Goal: Task Accomplishment & Management: Use online tool/utility

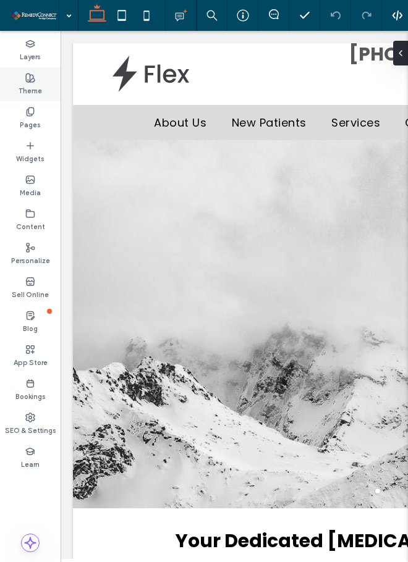
click at [33, 70] on div "Theme" at bounding box center [30, 84] width 61 height 34
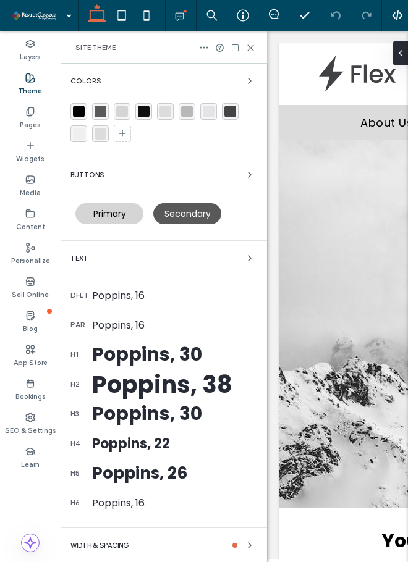
click at [220, 84] on div "Colors" at bounding box center [163, 80] width 186 height 15
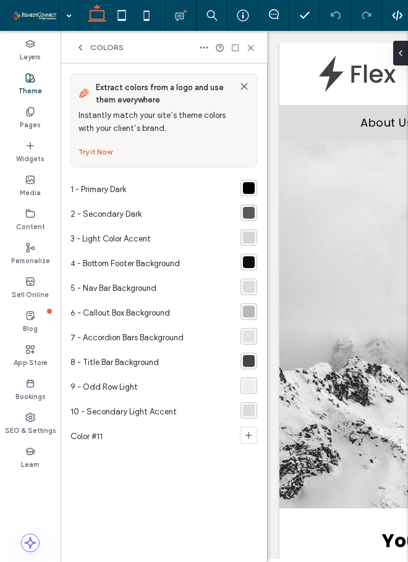
click at [243, 189] on div "rgba(0, 0, 0, 1)" at bounding box center [249, 188] width 12 height 12
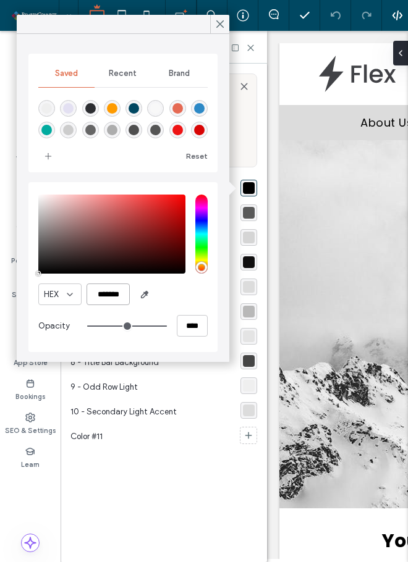
click at [108, 292] on input "*******" at bounding box center [107, 294] width 43 height 22
paste input "color picker textbox"
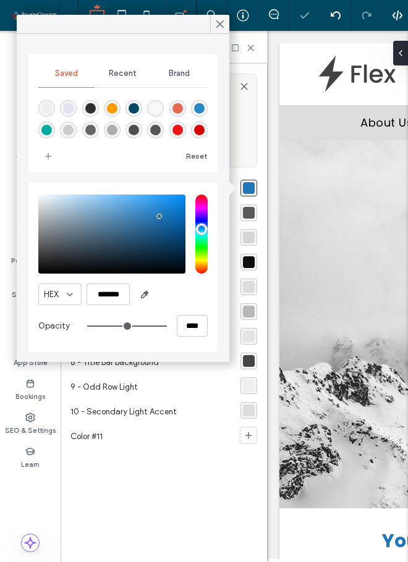
click at [178, 299] on div "HEX *******" at bounding box center [122, 294] width 169 height 22
click at [51, 161] on icon "add color" at bounding box center [48, 156] width 10 height 10
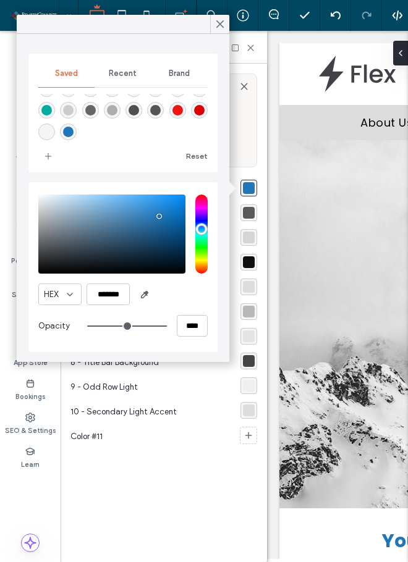
click at [73, 135] on div "rgba(33,118,185,1)" at bounding box center [68, 132] width 10 height 10
click at [194, 94] on div "rgba(45,137,198,1)" at bounding box center [199, 88] width 10 height 10
click at [73, 132] on div "rgba(33,118,185,1)" at bounding box center [68, 132] width 10 height 10
click at [107, 297] on input "*******" at bounding box center [107, 294] width 43 height 22
paste input "color picker textbox"
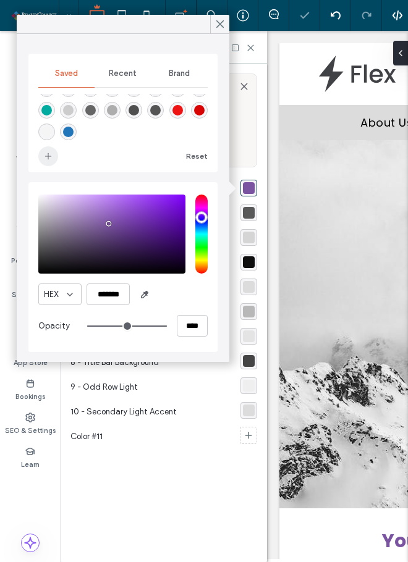
click at [48, 156] on use "add color" at bounding box center [48, 156] width 6 height 6
click at [101, 293] on input "*******" at bounding box center [107, 294] width 43 height 22
paste input "color picker textbox"
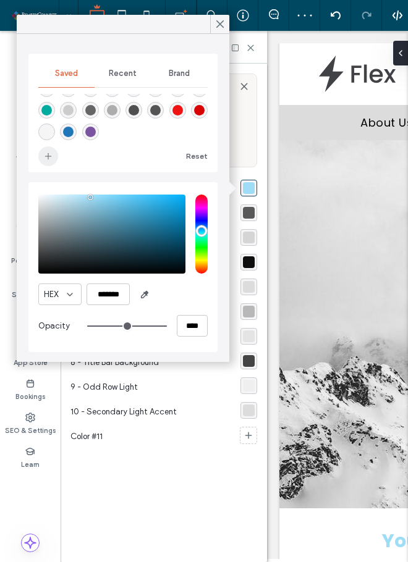
click at [46, 158] on icon "add color" at bounding box center [48, 156] width 10 height 10
click at [106, 299] on input "*******" at bounding box center [107, 294] width 43 height 22
paste input "color picker textbox"
click at [46, 152] on icon "add color" at bounding box center [48, 156] width 10 height 10
click at [114, 288] on input "*******" at bounding box center [107, 294] width 43 height 22
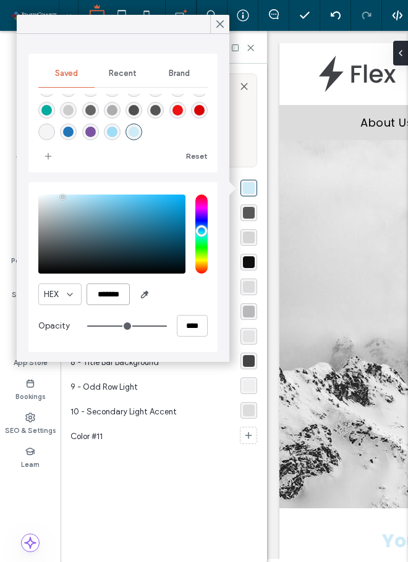
paste input "color picker textbox"
click at [44, 159] on icon "add color" at bounding box center [48, 156] width 10 height 10
click at [106, 298] on input "*******" at bounding box center [107, 294] width 43 height 22
paste input "color picker textbox"
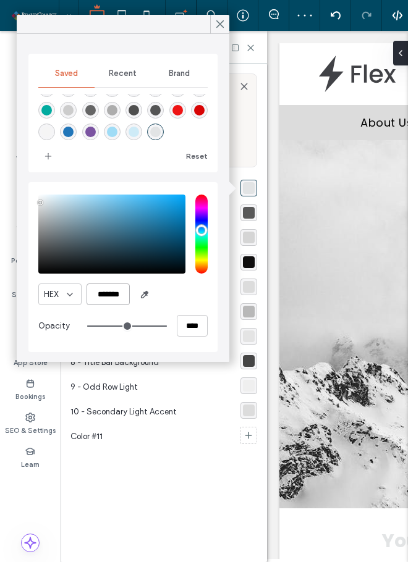
scroll to position [0, 1]
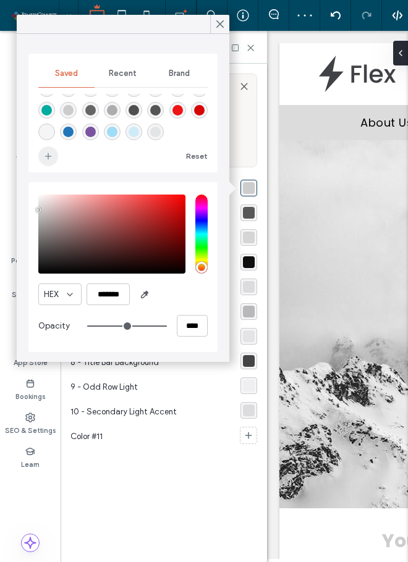
click at [48, 152] on icon "add color" at bounding box center [48, 156] width 10 height 10
click at [96, 289] on input "*******" at bounding box center [107, 294] width 43 height 22
paste input "color picker textbox"
click at [47, 161] on icon "add color" at bounding box center [48, 156] width 10 height 10
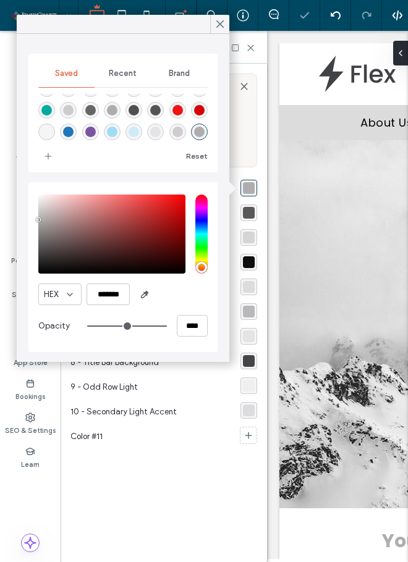
click at [153, 143] on div "Reset" at bounding box center [122, 130] width 169 height 72
click at [103, 301] on input "*******" at bounding box center [107, 294] width 43 height 22
paste input "color picker textbox"
type input "*******"
click at [43, 161] on span "add color" at bounding box center [48, 156] width 20 height 20
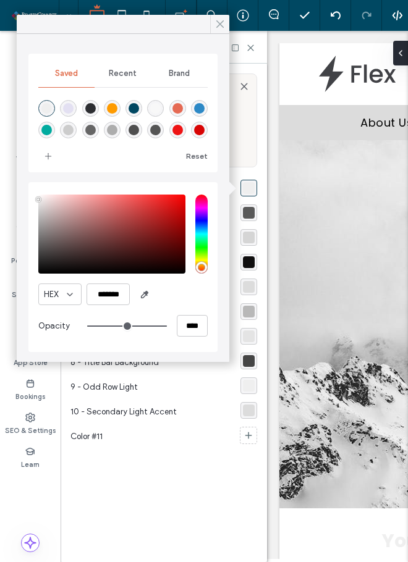
click at [217, 25] on icon at bounding box center [219, 24] width 11 height 11
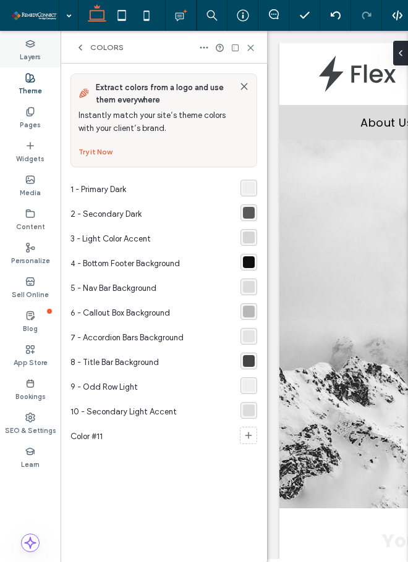
click at [35, 55] on label "Layers" at bounding box center [30, 56] width 21 height 14
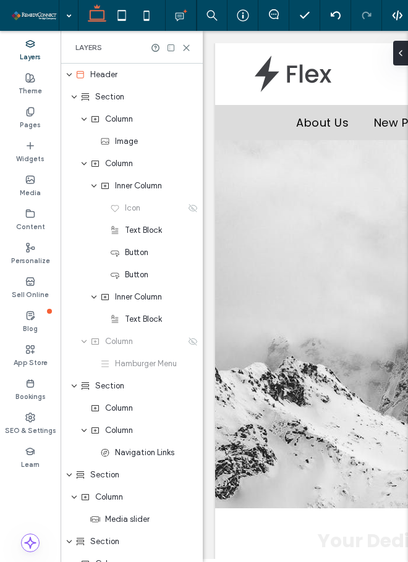
click at [35, 55] on label "Layers" at bounding box center [30, 56] width 21 height 14
click at [40, 117] on div "Pages" at bounding box center [30, 118] width 61 height 34
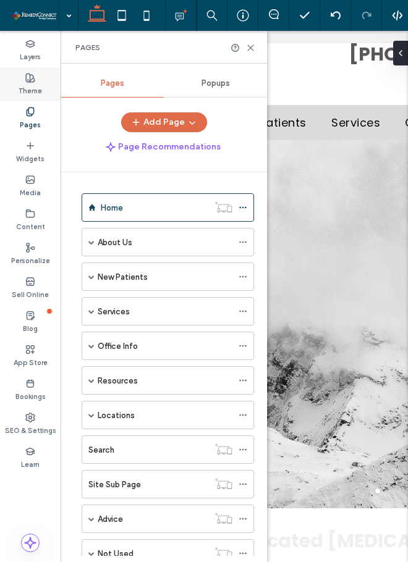
drag, startPoint x: 27, startPoint y: 93, endPoint x: 30, endPoint y: 102, distance: 10.4
click at [27, 93] on label "Theme" at bounding box center [30, 90] width 23 height 14
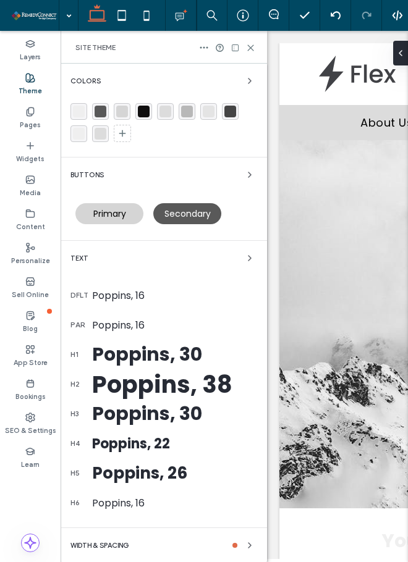
drag, startPoint x: 119, startPoint y: 296, endPoint x: 113, endPoint y: 293, distance: 6.4
click at [117, 295] on div "Poppins, 16" at bounding box center [174, 295] width 165 height 15
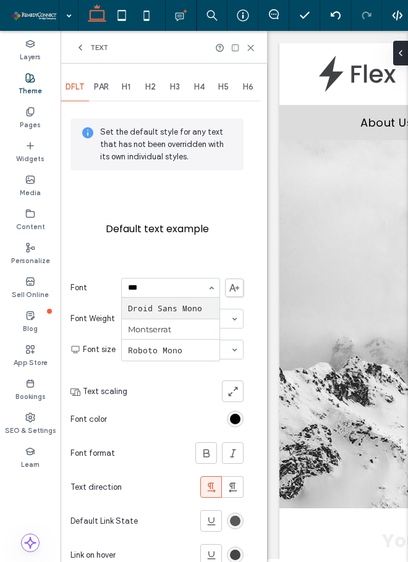
type input "****"
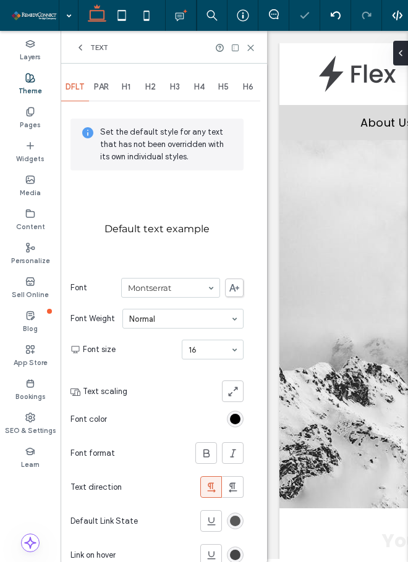
click at [99, 77] on div "PAR" at bounding box center [101, 86] width 25 height 27
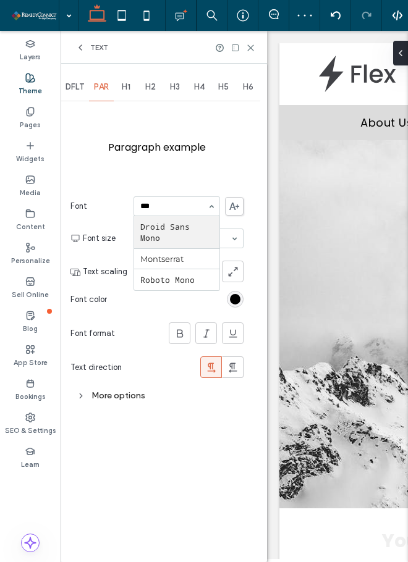
type input "****"
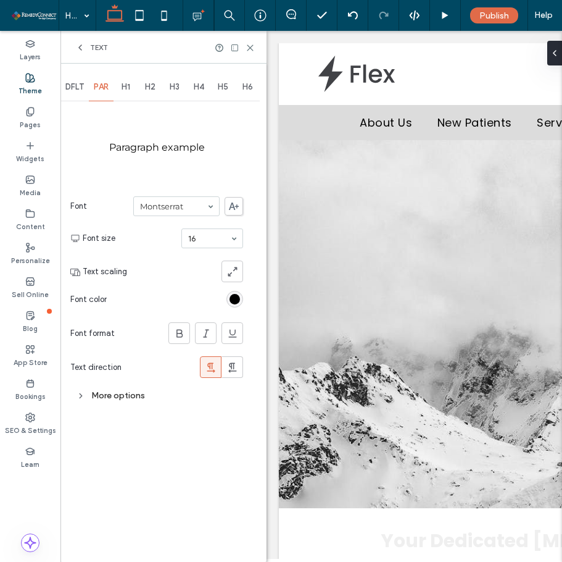
click at [86, 51] on div "Text" at bounding box center [91, 48] width 33 height 10
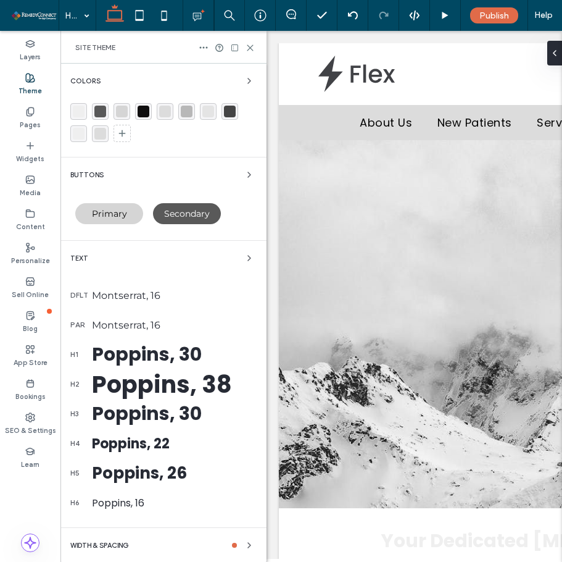
click at [81, 50] on span "Site Theme" at bounding box center [95, 48] width 40 height 10
click at [115, 178] on div "Buttons" at bounding box center [163, 174] width 186 height 15
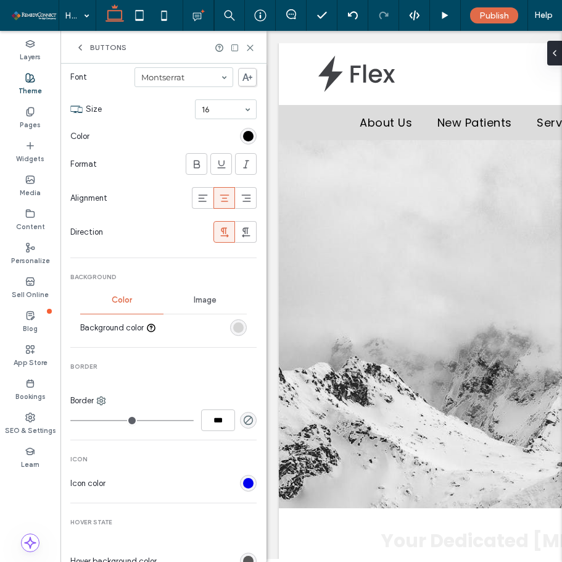
scroll to position [247, 0]
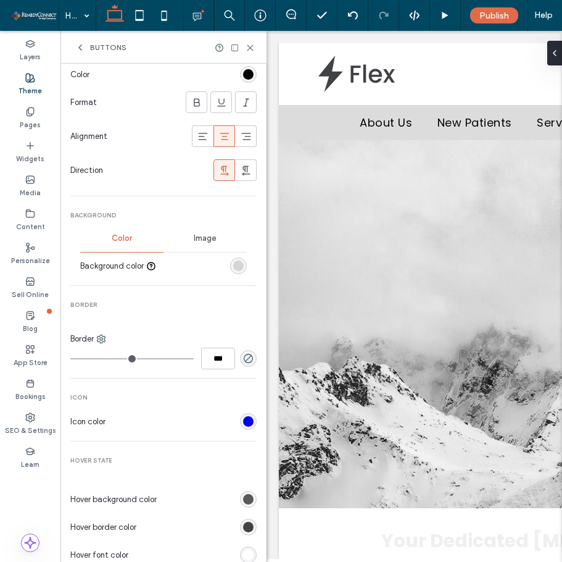
click at [233, 269] on div "rgb(213, 213, 213)" at bounding box center [238, 266] width 10 height 10
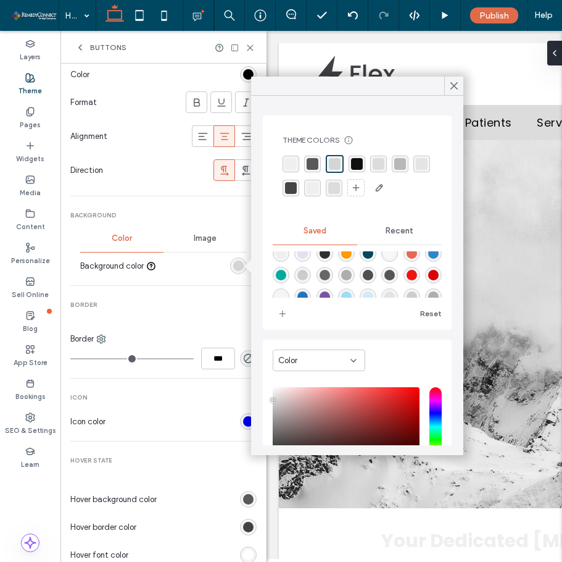
scroll to position [41, 0]
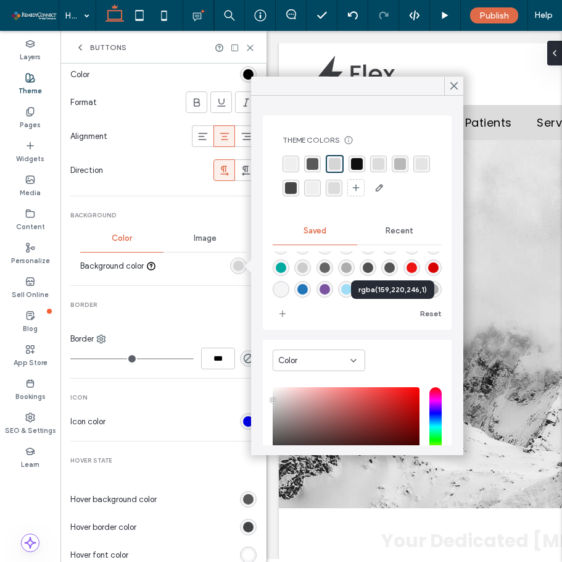
click at [352, 284] on div "rgba(159,220,246,1)" at bounding box center [346, 289] width 10 height 10
type input "*******"
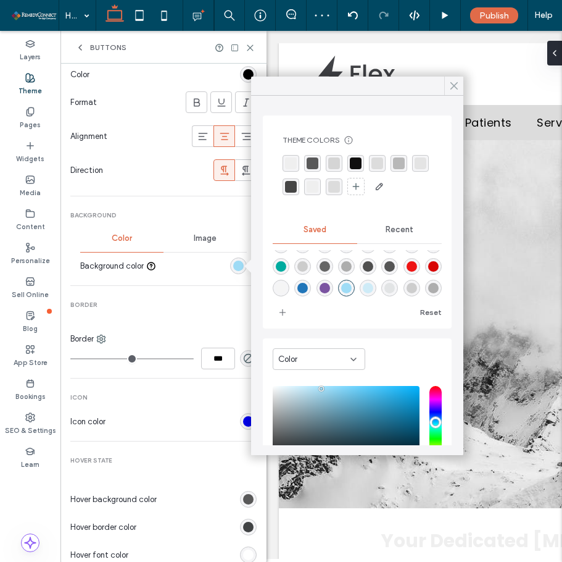
click at [456, 86] on icon at bounding box center [454, 85] width 11 height 11
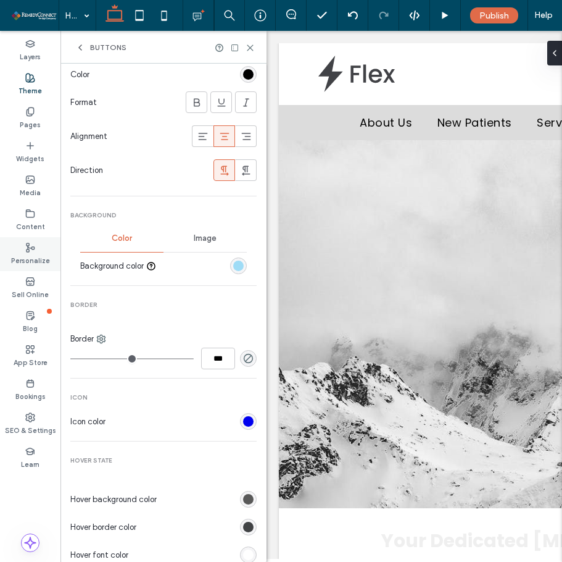
click at [24, 124] on label "Pages" at bounding box center [30, 124] width 21 height 14
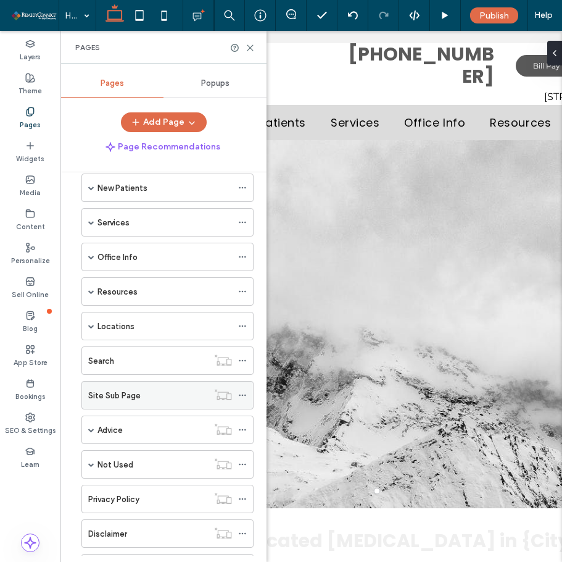
scroll to position [146, 0]
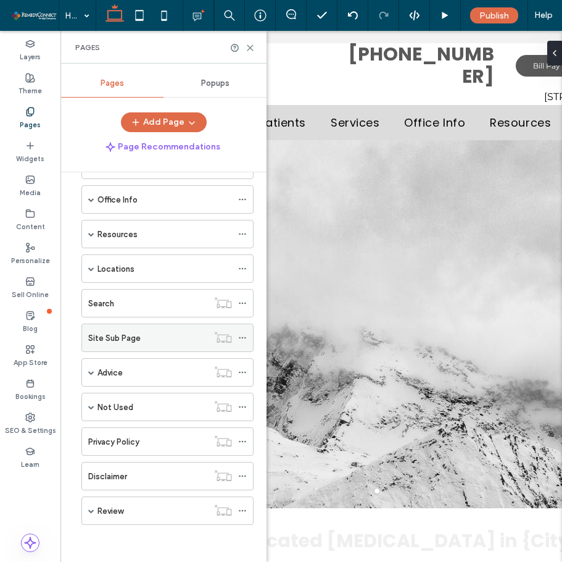
click at [132, 345] on div "Site Sub Page" at bounding box center [148, 337] width 120 height 27
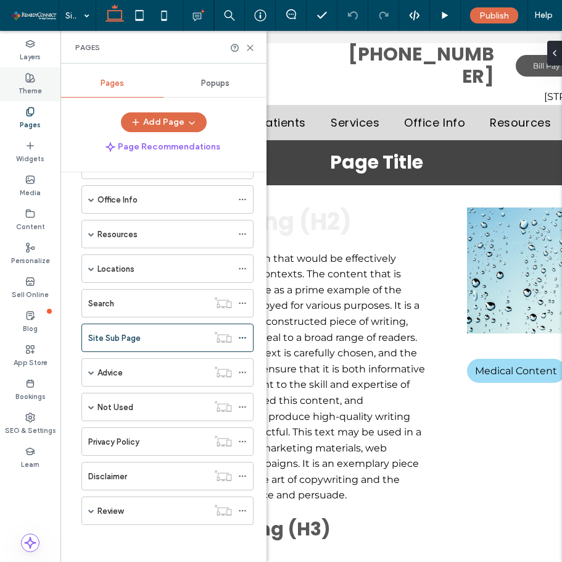
click at [29, 79] on icon at bounding box center [30, 78] width 10 height 10
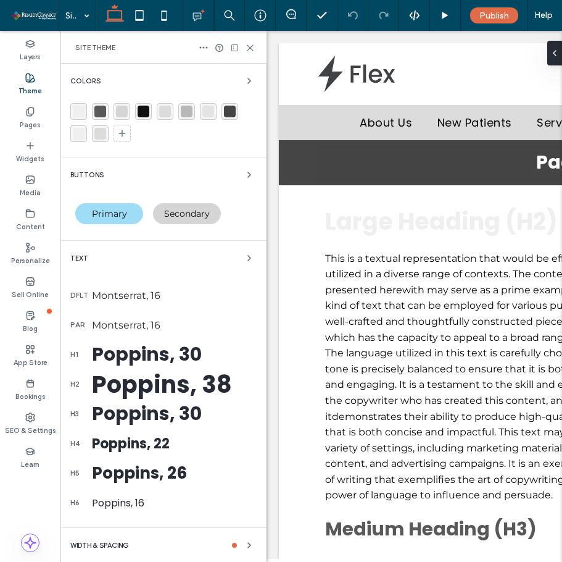
click at [193, 217] on span "Secondary" at bounding box center [187, 213] width 46 height 11
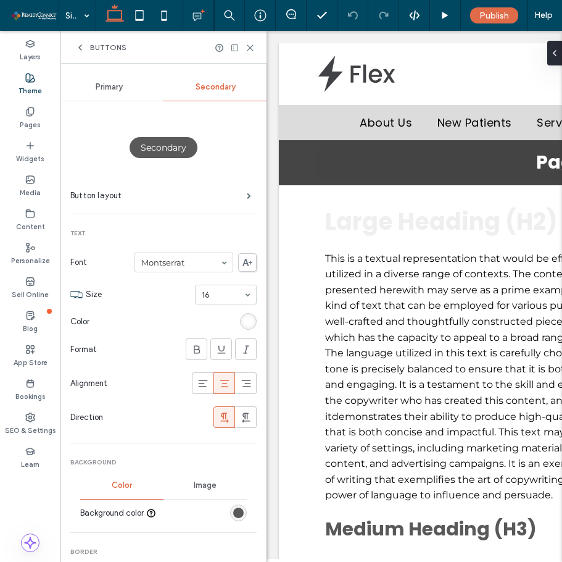
scroll to position [62, 0]
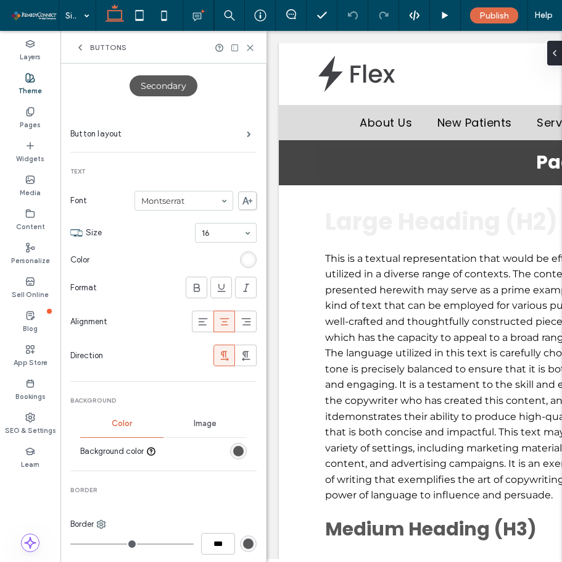
click at [233, 455] on div "rgb(89, 89, 89)" at bounding box center [238, 451] width 10 height 10
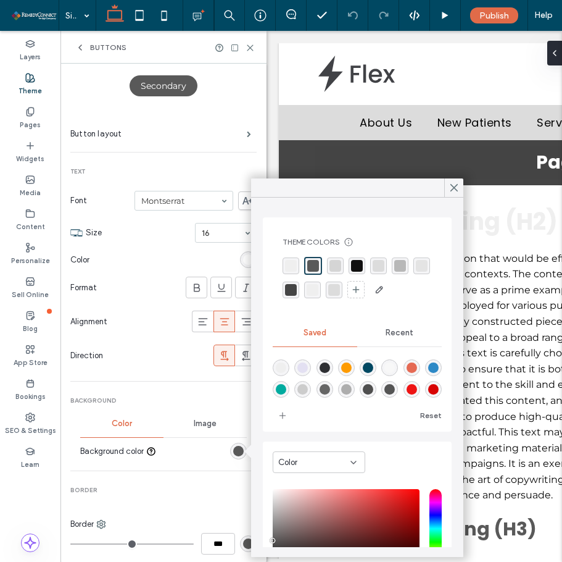
scroll to position [41, 0]
click at [330, 386] on div "rgba(123,84,161,1)" at bounding box center [325, 391] width 10 height 10
type input "*******"
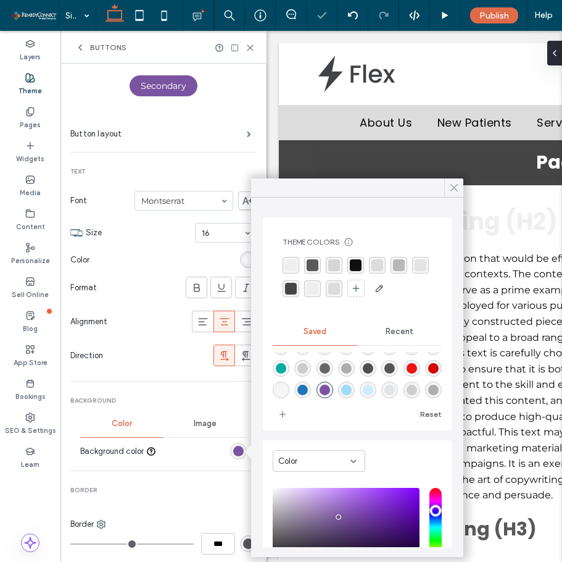
click at [452, 184] on icon at bounding box center [454, 187] width 11 height 11
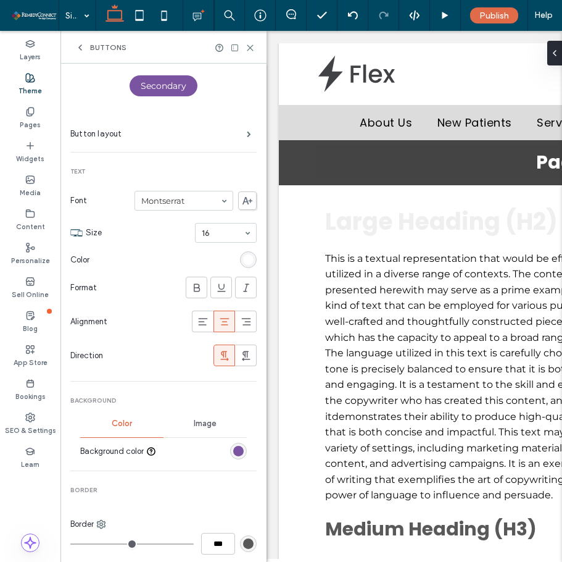
click at [77, 48] on icon at bounding box center [80, 48] width 10 height 10
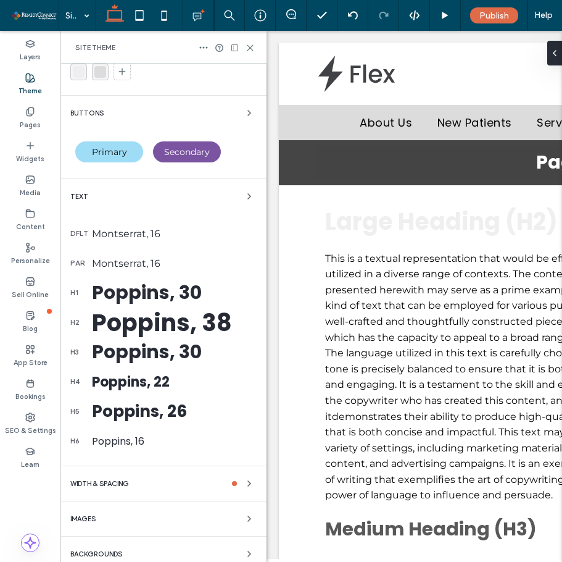
click at [140, 293] on div "Poppins, 30" at bounding box center [174, 292] width 165 height 28
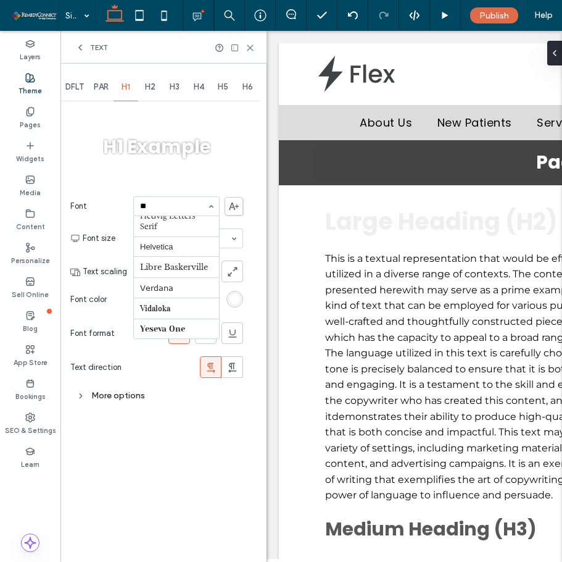
scroll to position [0, 0]
type input "****"
click at [229, 200] on span at bounding box center [234, 206] width 19 height 19
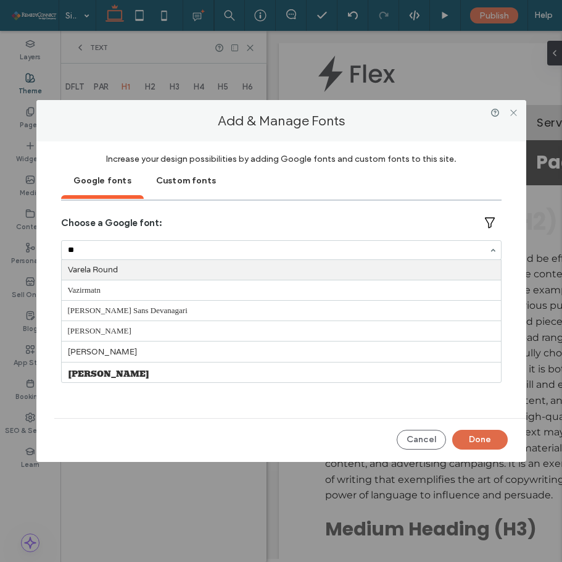
type input "***"
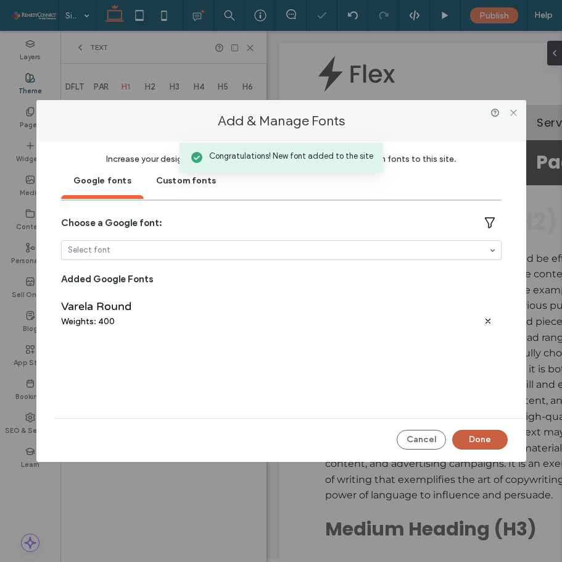
click at [469, 441] on button "Done" at bounding box center [481, 440] width 56 height 20
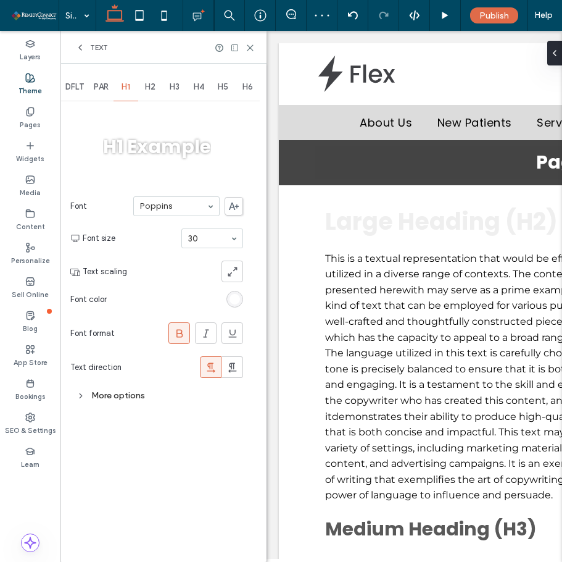
click at [102, 90] on span "PAR" at bounding box center [101, 87] width 15 height 10
click at [114, 87] on div "PAR" at bounding box center [101, 86] width 25 height 27
click at [126, 94] on div "H1" at bounding box center [126, 86] width 25 height 27
click at [152, 93] on div "H2" at bounding box center [150, 86] width 25 height 27
click at [127, 91] on span "H1" at bounding box center [126, 87] width 9 height 10
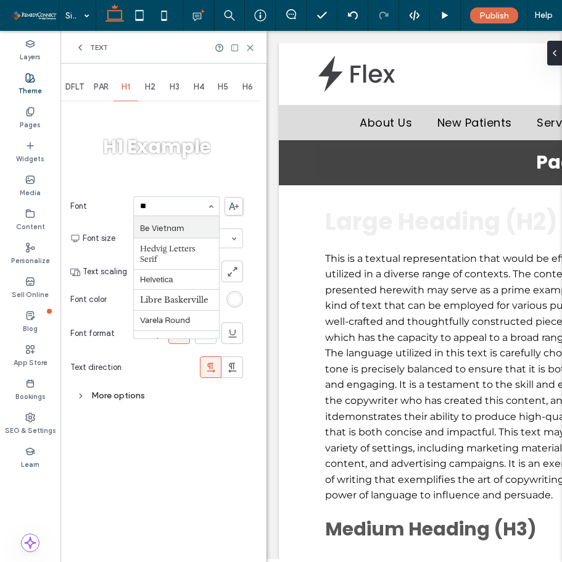
type input "***"
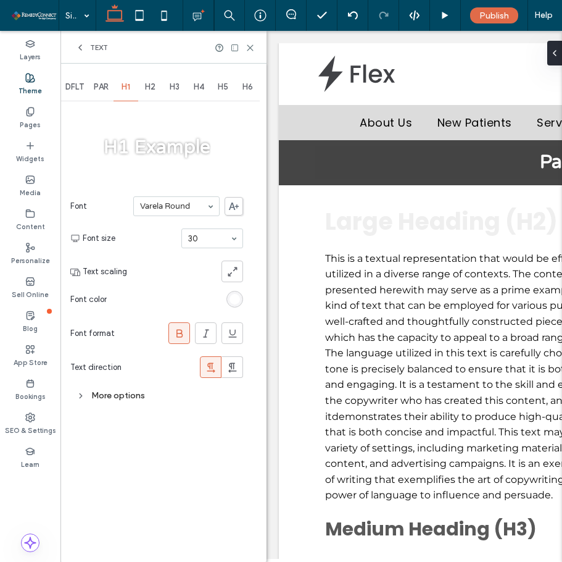
click at [150, 87] on span "H2" at bounding box center [150, 87] width 10 height 10
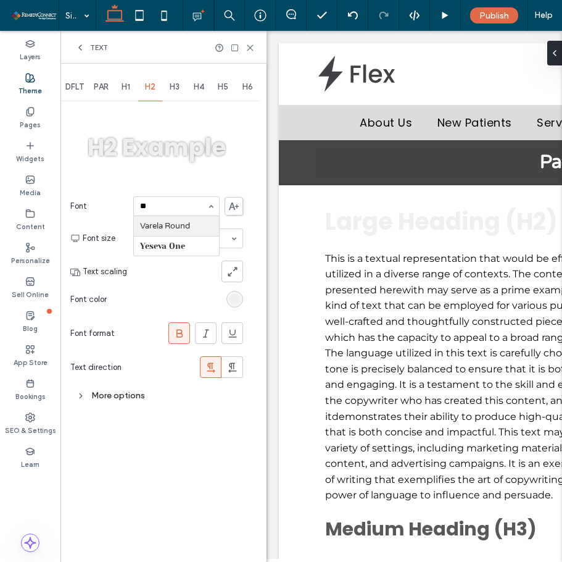
type input "***"
click at [179, 325] on span at bounding box center [179, 333] width 12 height 20
click at [243, 302] on div "rgb(239, 239, 239)" at bounding box center [235, 299] width 17 height 17
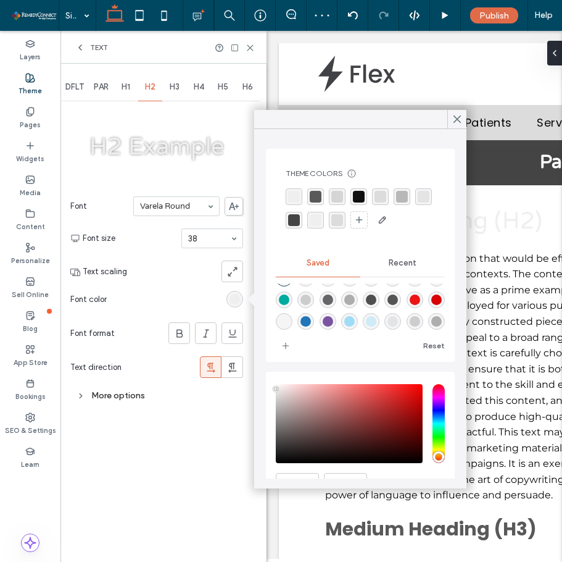
scroll to position [41, 0]
click at [333, 316] on div "rgba(123,84,161,1)" at bounding box center [328, 321] width 10 height 10
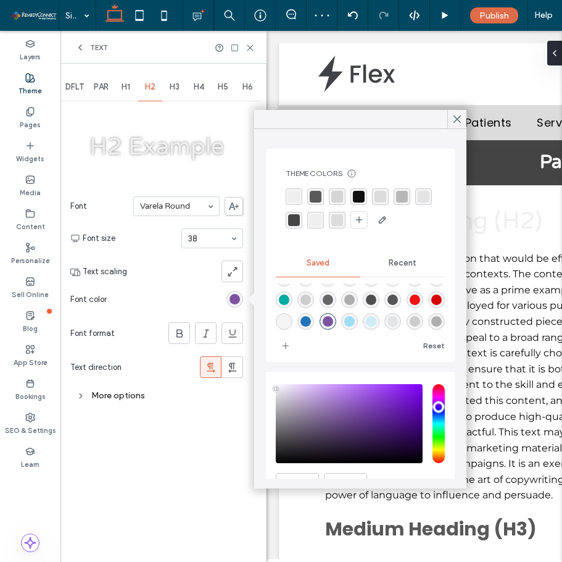
type input "*******"
click at [138, 279] on div at bounding box center [187, 272] width 111 height 22
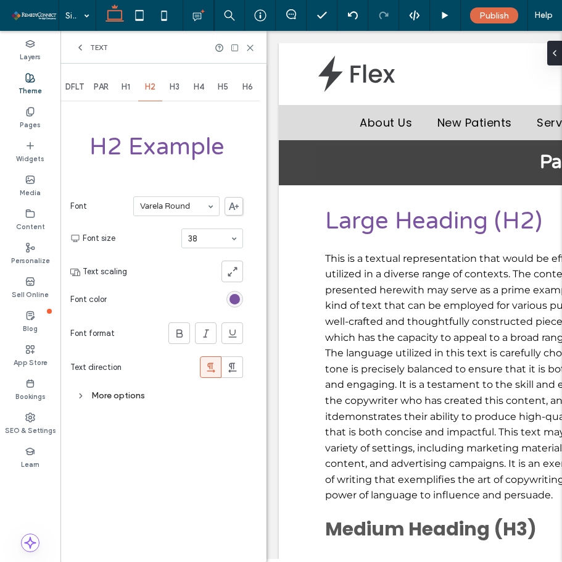
click at [238, 299] on div "rgba(123,84,161,1)" at bounding box center [235, 299] width 10 height 10
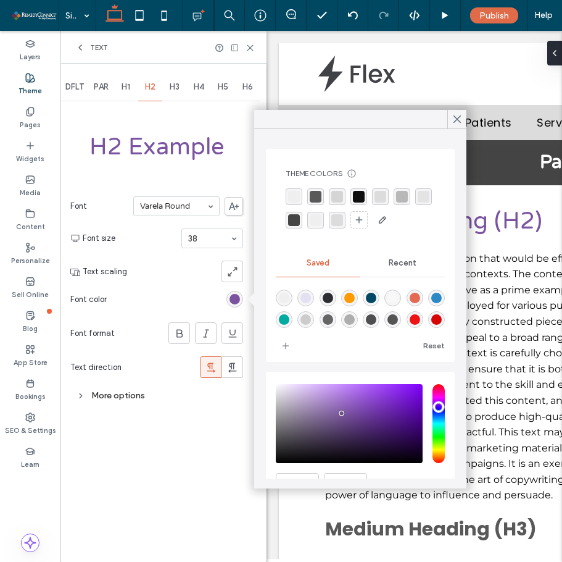
click at [165, 282] on div "Font [PERSON_NAME] Round Font size 38 Text scaling Font color Font format Text …" at bounding box center [156, 287] width 173 height 194
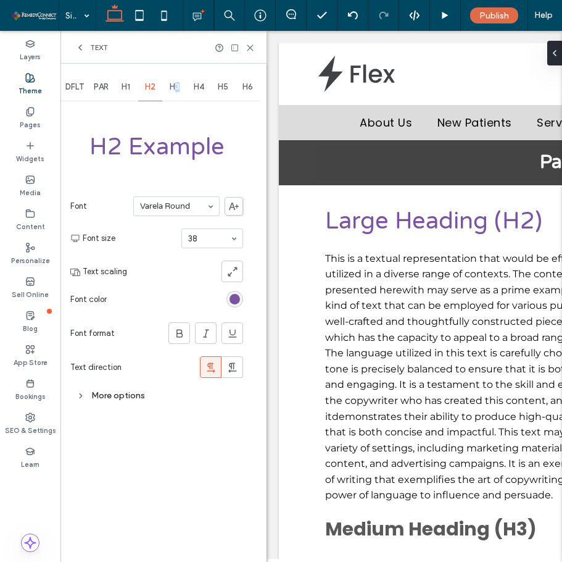
click at [178, 85] on span "H3" at bounding box center [175, 87] width 10 height 10
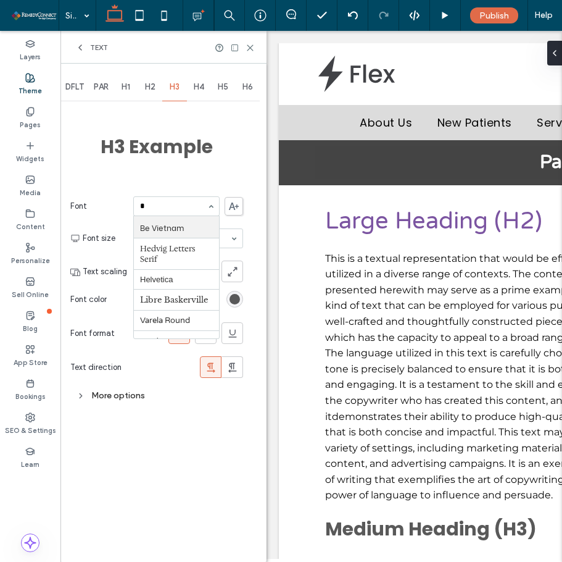
scroll to position [0, 0]
type input "***"
drag, startPoint x: 173, startPoint y: 225, endPoint x: 181, endPoint y: 215, distance: 11.9
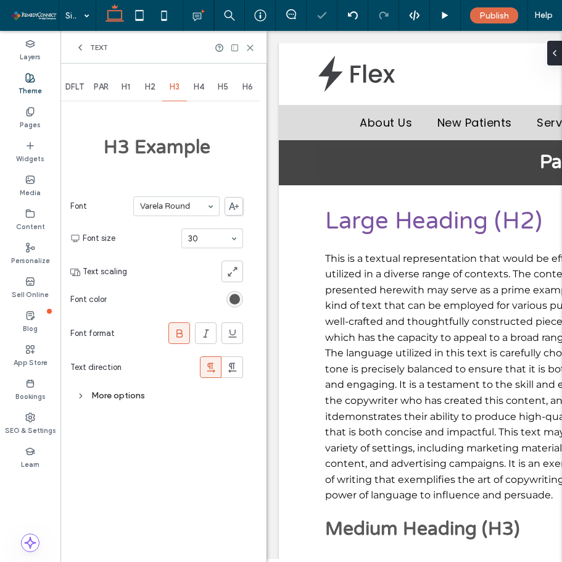
click at [186, 165] on span at bounding box center [187, 265] width 10 height 303
click at [180, 332] on icon at bounding box center [179, 333] width 12 height 12
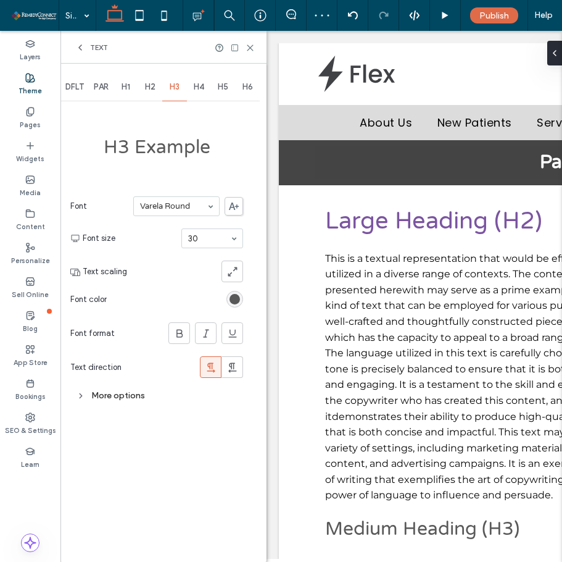
click at [81, 49] on use at bounding box center [80, 47] width 2 height 5
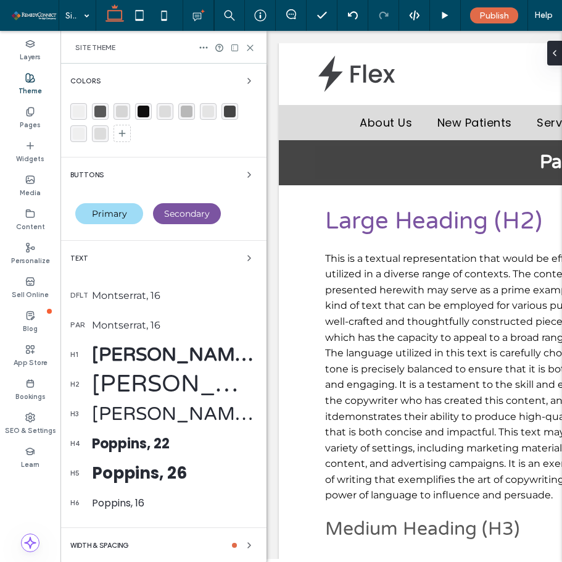
click at [123, 87] on div "Colors" at bounding box center [163, 80] width 186 height 15
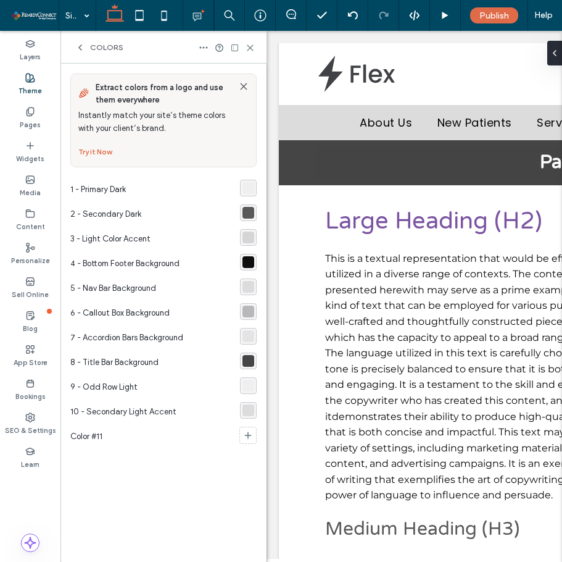
click at [246, 209] on div "rgba(89, 89, 89, 1)" at bounding box center [249, 213] width 12 height 12
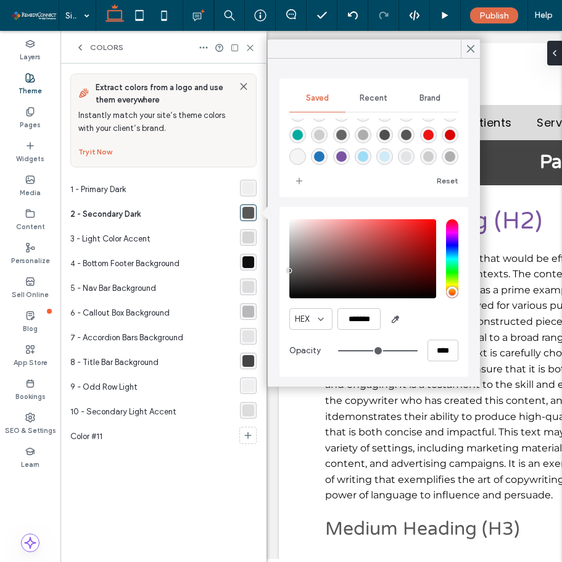
scroll to position [41, 0]
click at [347, 151] on div "rgba(123,84,161,1)" at bounding box center [342, 156] width 10 height 10
type input "*******"
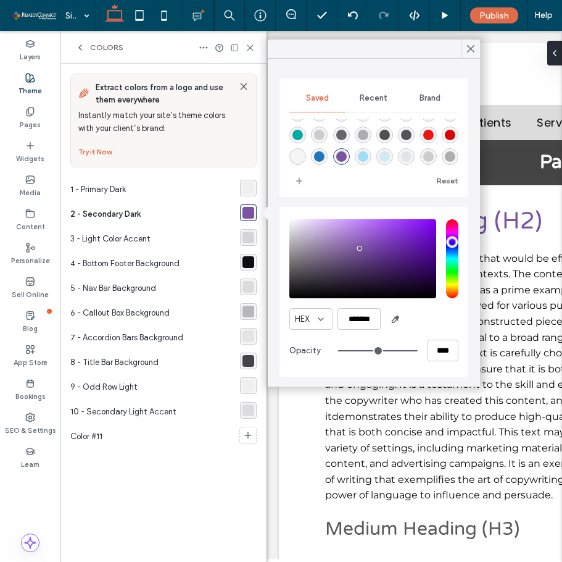
click at [193, 239] on div "3 - Light Color Accent" at bounding box center [155, 239] width 170 height 25
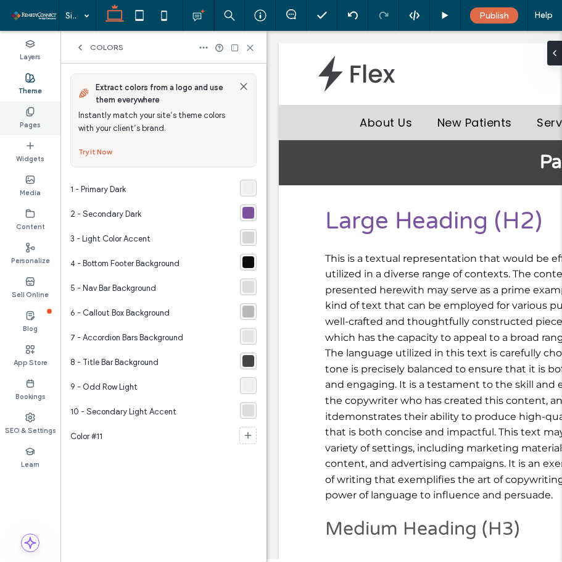
click at [40, 125] on div "Pages" at bounding box center [30, 118] width 61 height 34
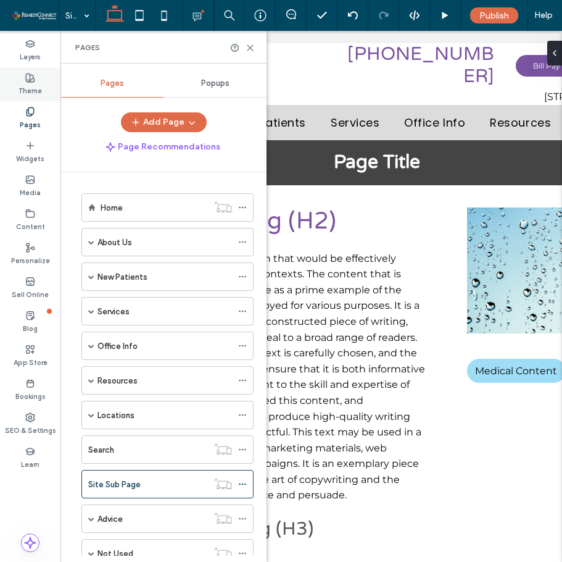
click at [30, 79] on use at bounding box center [30, 77] width 9 height 9
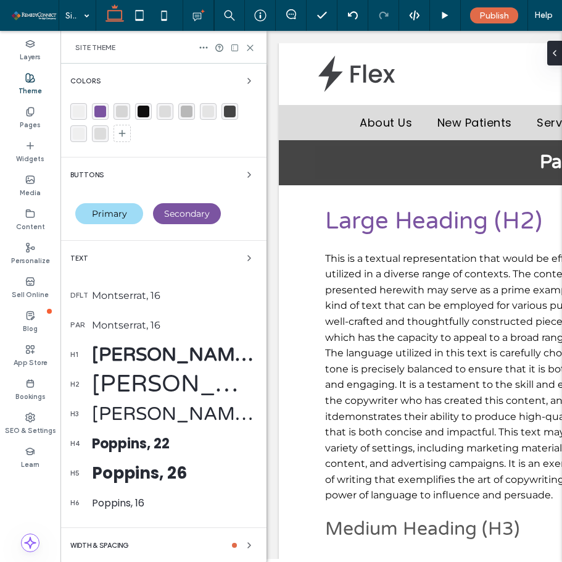
click at [101, 78] on div "Colors" at bounding box center [163, 80] width 186 height 15
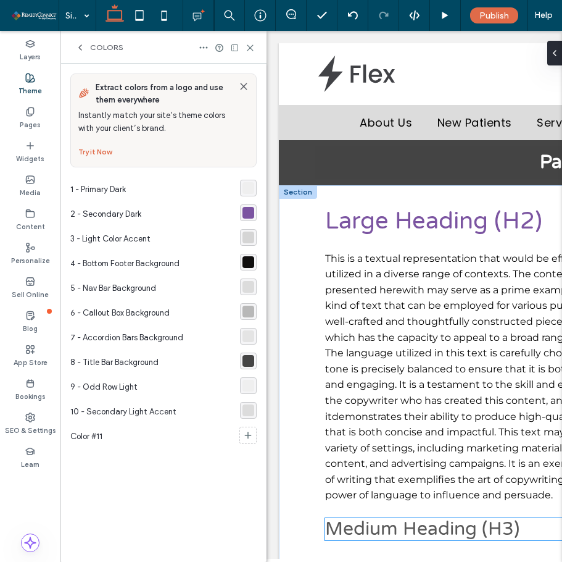
click at [380, 517] on span "Medium Heading (H3)" at bounding box center [422, 528] width 194 height 23
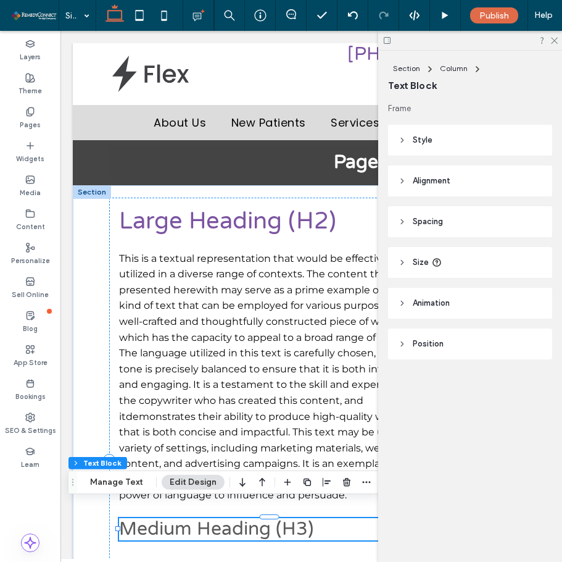
click at [245, 517] on span "Medium Heading (H3)" at bounding box center [216, 528] width 194 height 23
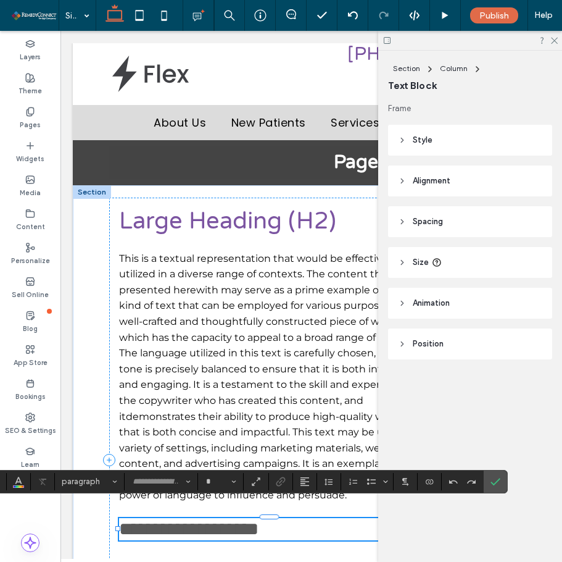
type input "**********"
type input "**"
click at [245, 520] on span "**********" at bounding box center [189, 529] width 140 height 18
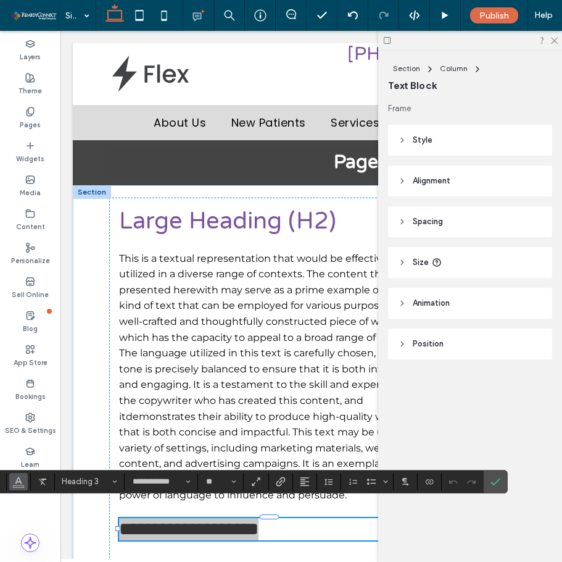
click at [17, 480] on use "Color" at bounding box center [18, 480] width 7 height 7
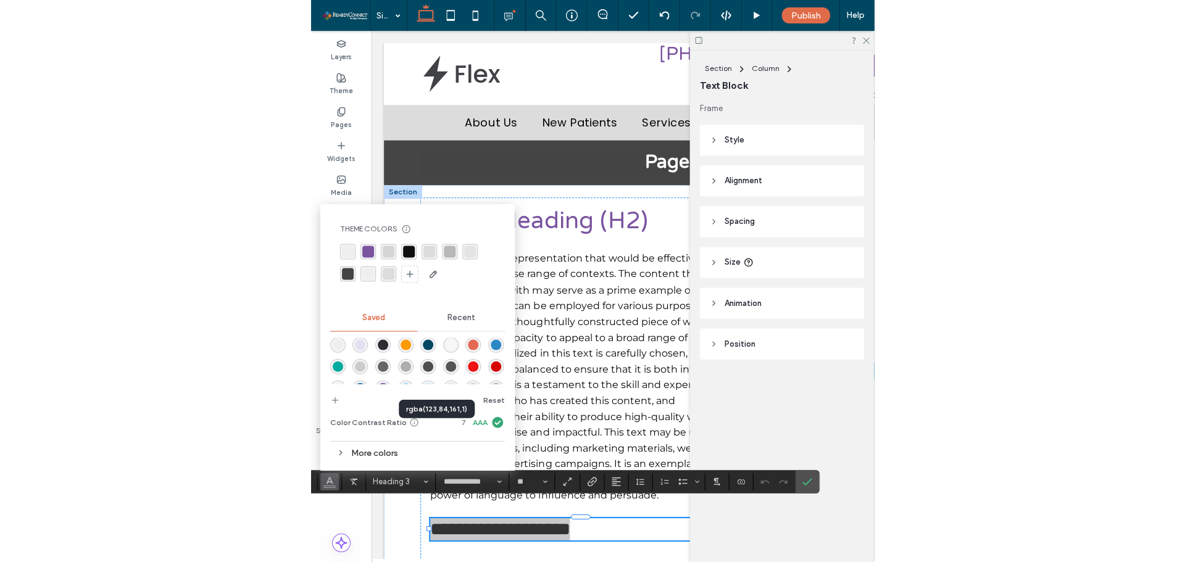
scroll to position [0, 0]
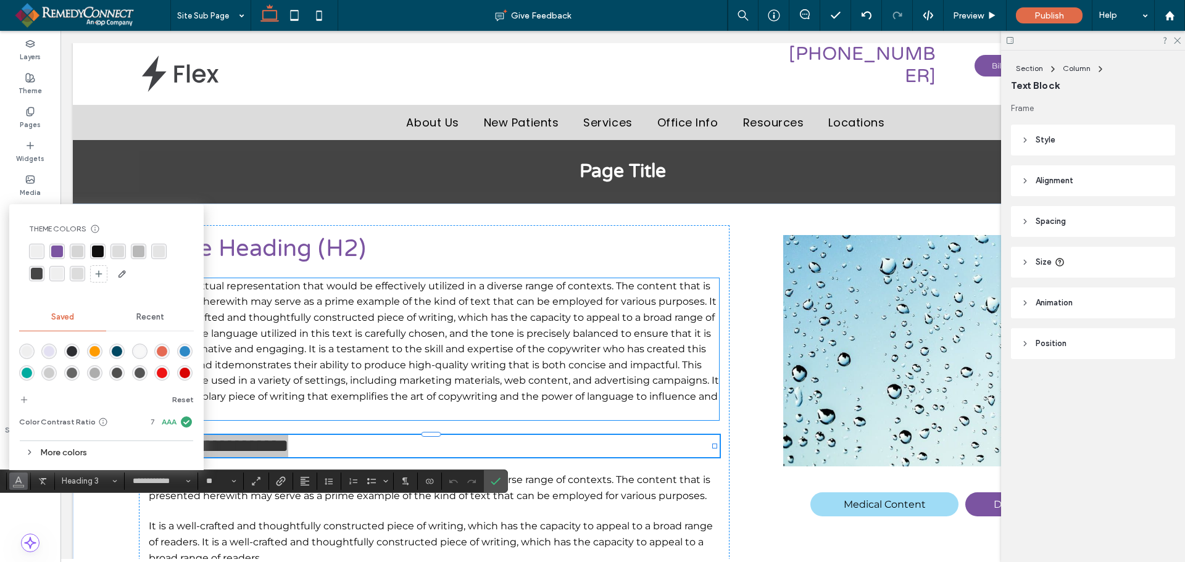
click at [553, 288] on span "This is a textual representation that would be effectively utilized in a divers…" at bounding box center [434, 349] width 571 height 138
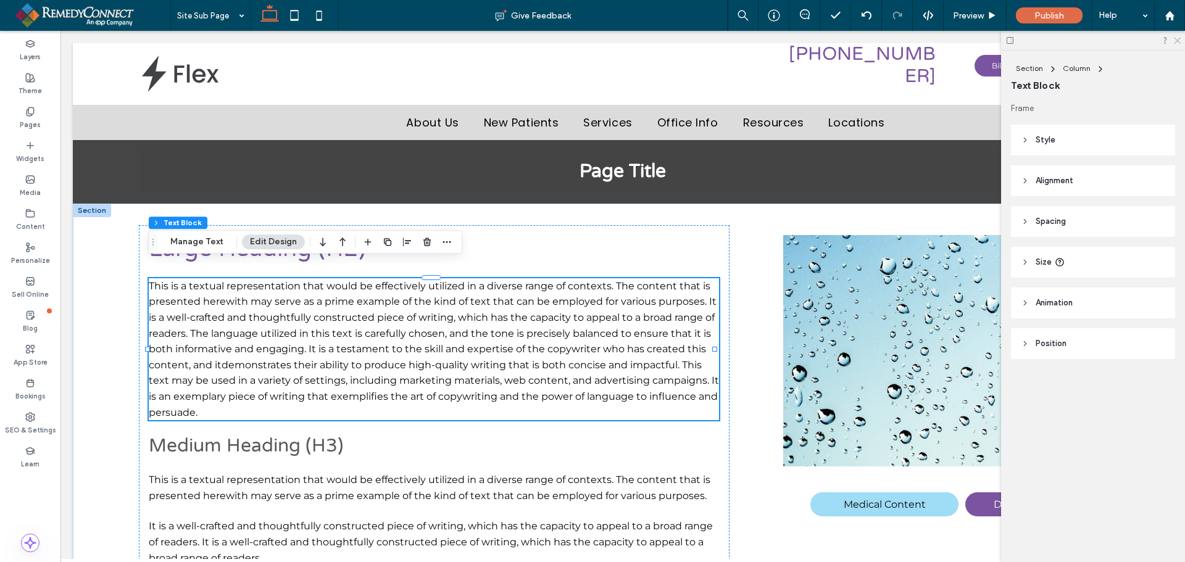
click at [1174, 41] on icon at bounding box center [1177, 40] width 8 height 8
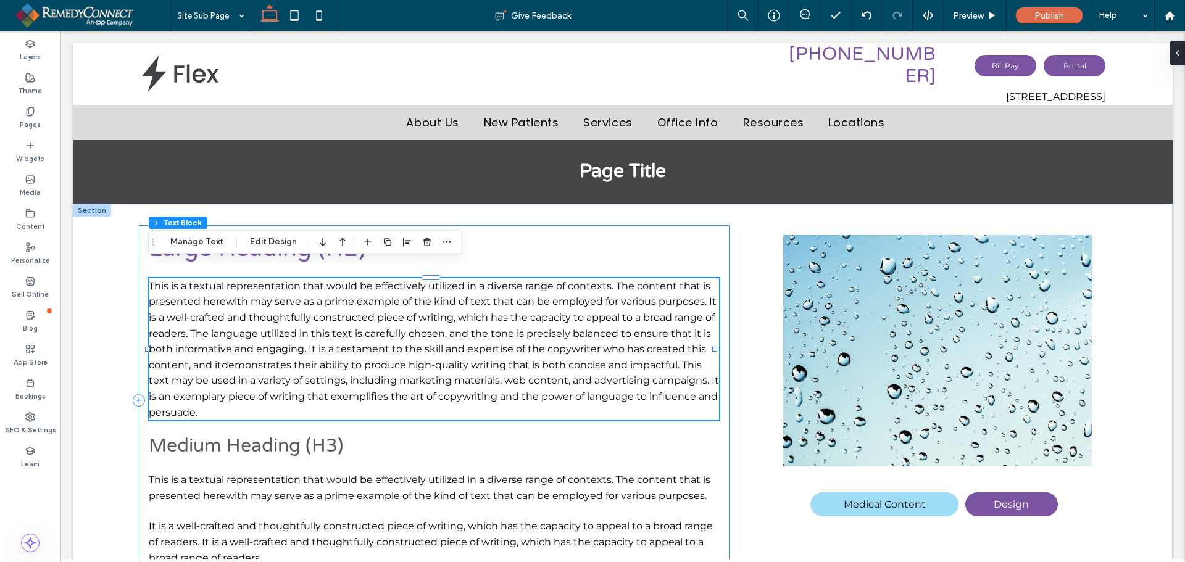
click at [234, 435] on span "Medium Heading (H3)" at bounding box center [246, 446] width 194 height 23
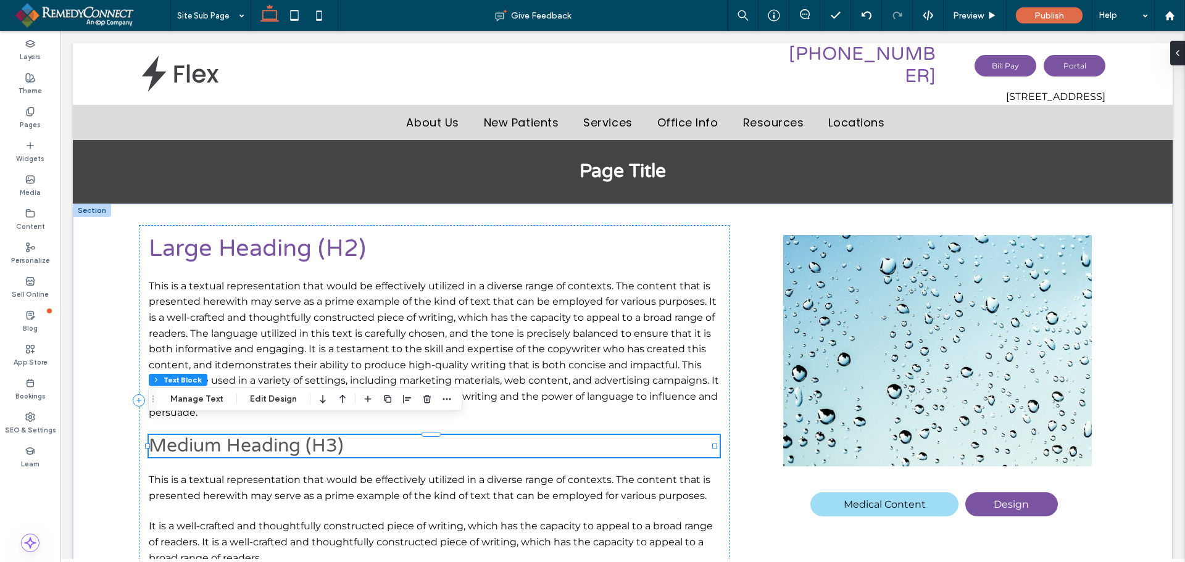
click at [234, 435] on span "Medium Heading (H3)" at bounding box center [246, 446] width 194 height 23
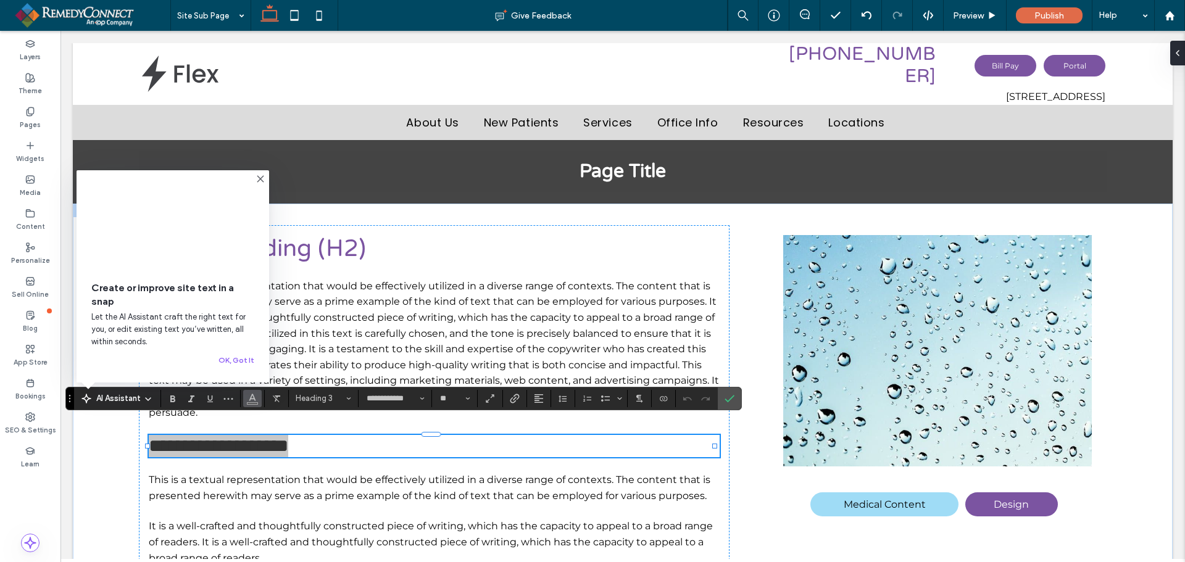
click at [252, 398] on icon "Color" at bounding box center [253, 398] width 10 height 10
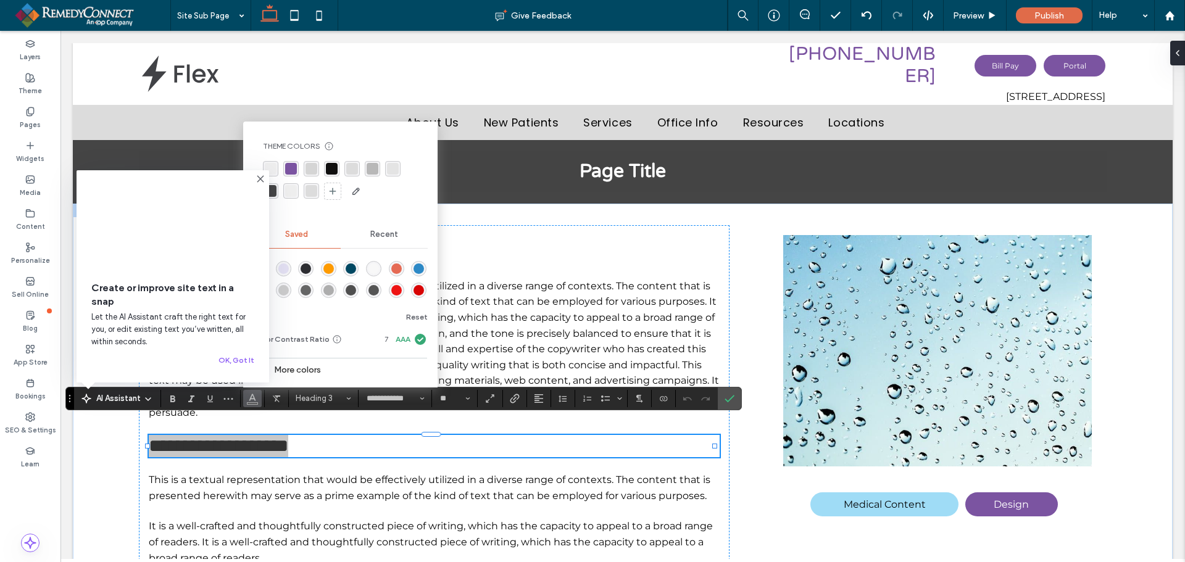
click at [259, 177] on icon at bounding box center [261, 179] width 10 height 10
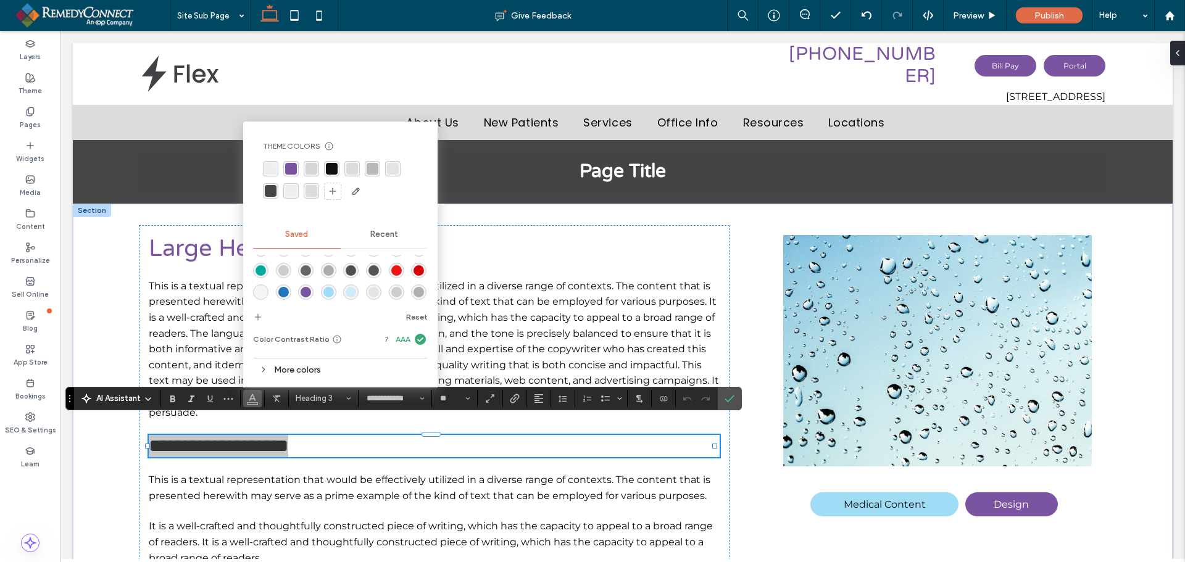
scroll to position [41, 0]
click at [274, 367] on div "More colors" at bounding box center [340, 370] width 175 height 17
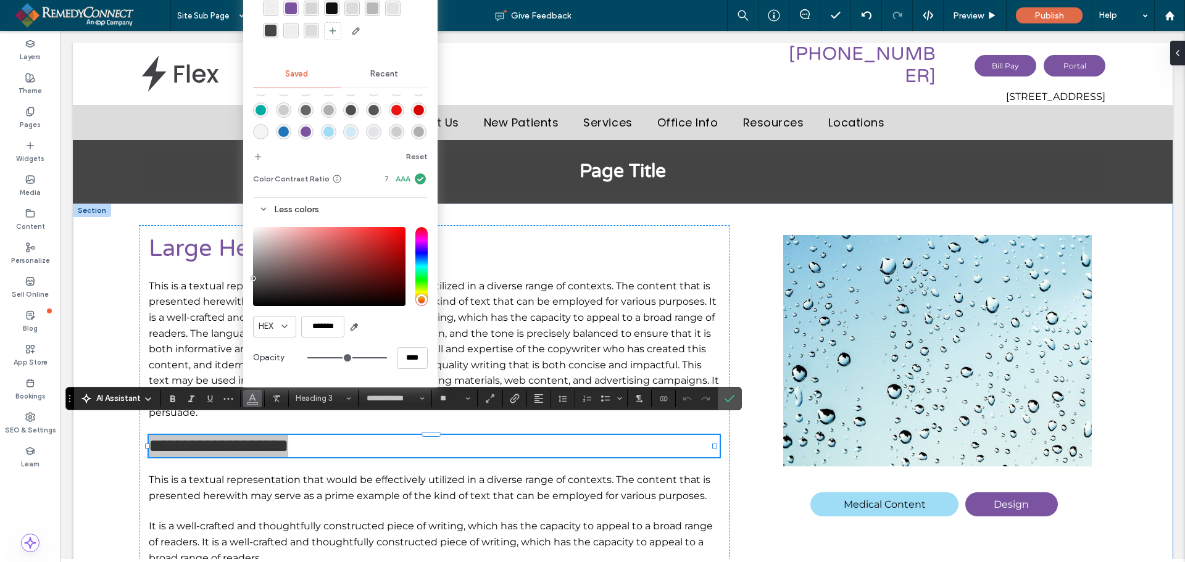
click at [278, 204] on div "Less colors" at bounding box center [340, 209] width 175 height 17
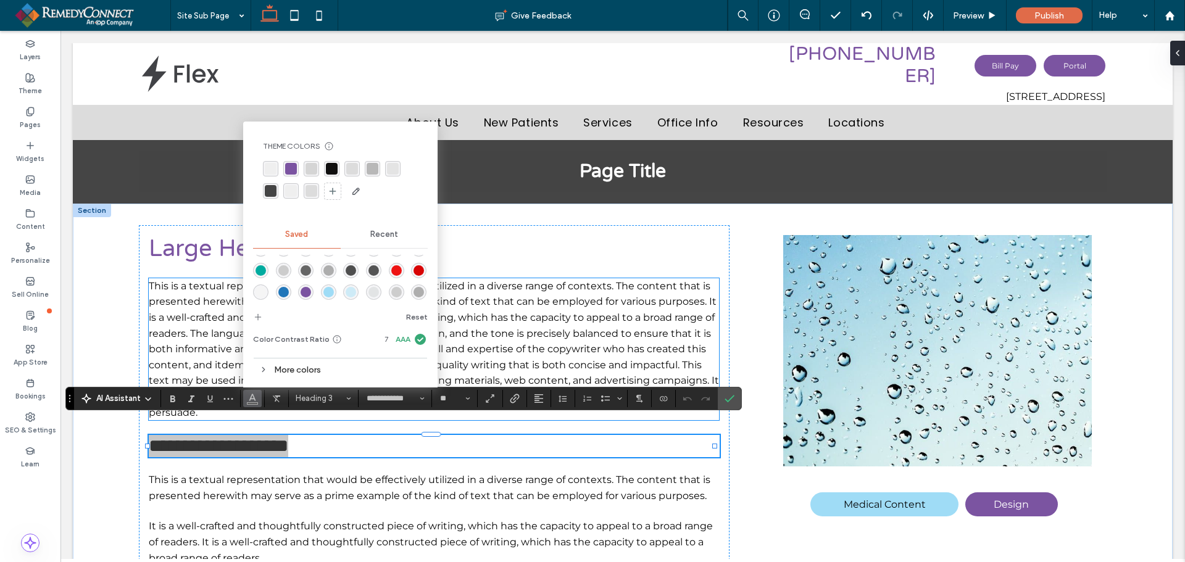
click at [557, 286] on span "This is a textual representation that would be effectively utilized in a divers…" at bounding box center [434, 349] width 571 height 138
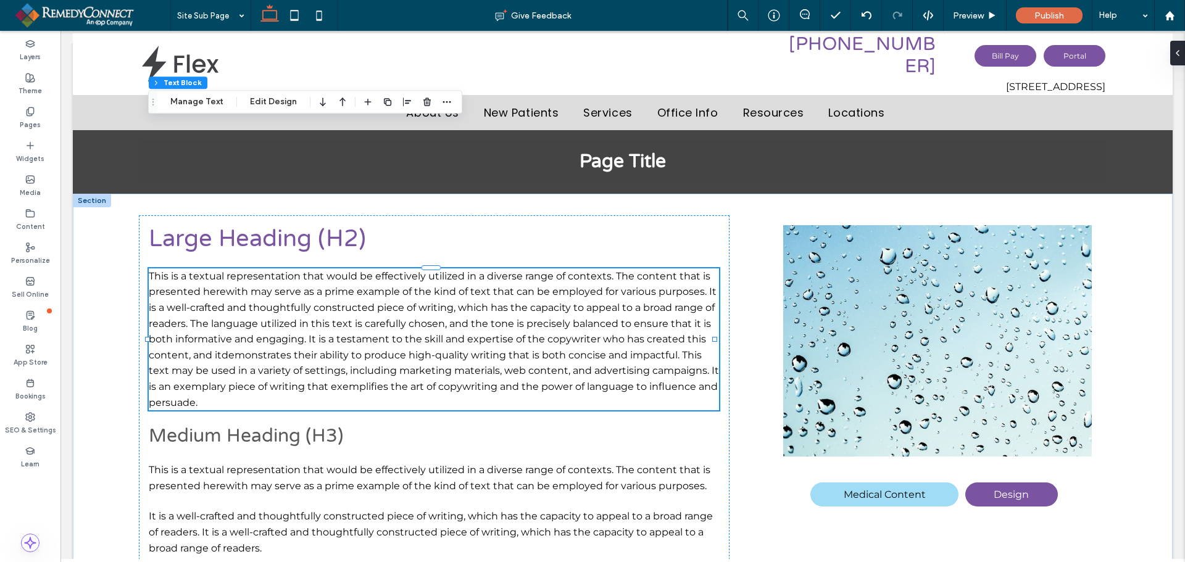
scroll to position [0, 0]
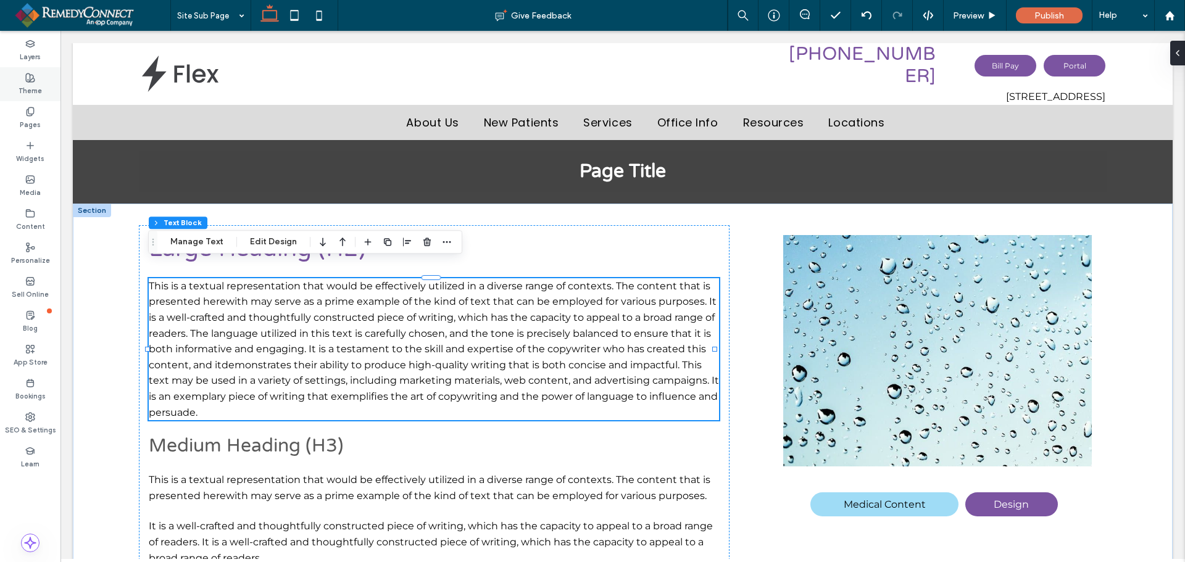
click at [31, 91] on label "Theme" at bounding box center [30, 90] width 23 height 14
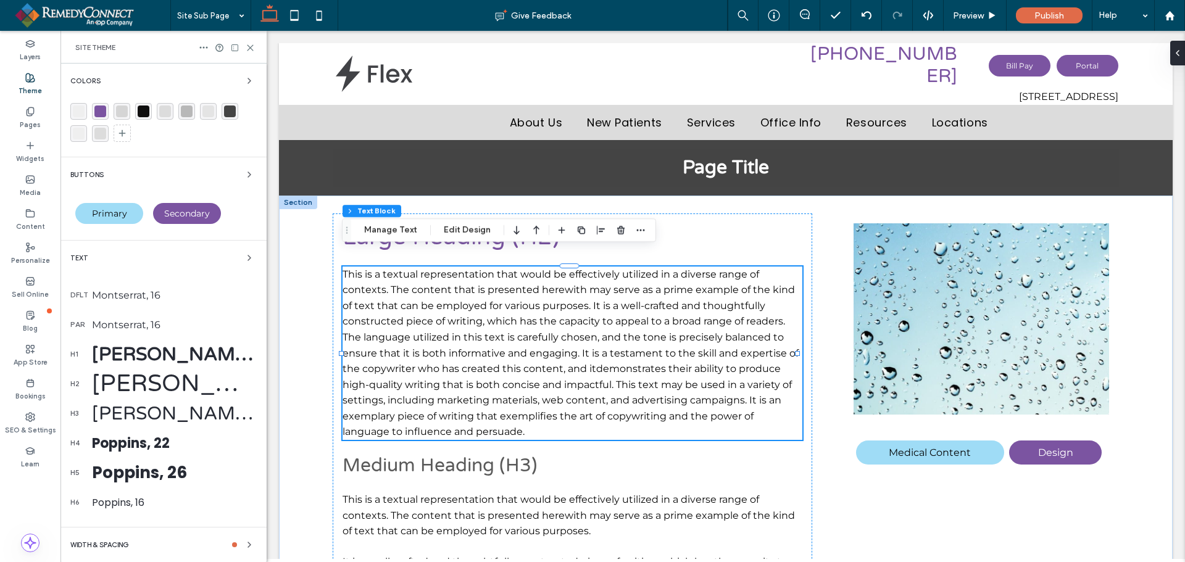
click at [186, 114] on div "rgba(184, 184, 184, 1)" at bounding box center [187, 112] width 12 height 12
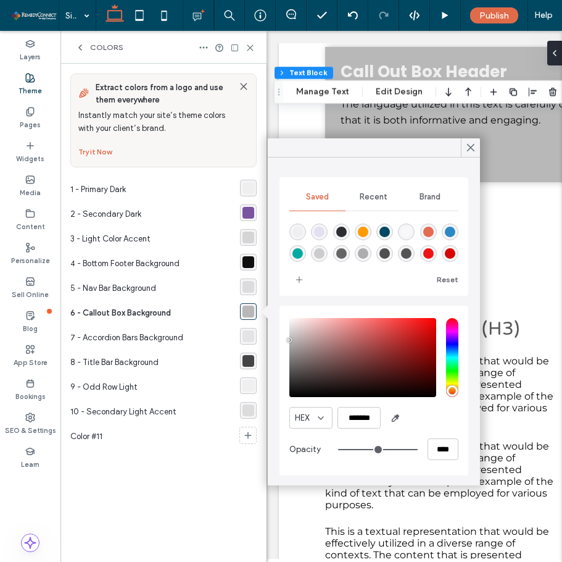
scroll to position [41, 0]
click at [390, 250] on div "rgba(206,235,247,1)" at bounding box center [385, 255] width 10 height 10
type input "*******"
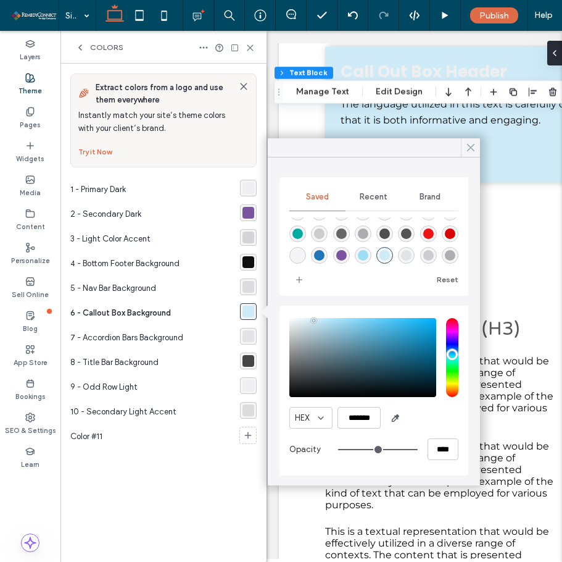
click at [471, 148] on use at bounding box center [471, 147] width 6 height 7
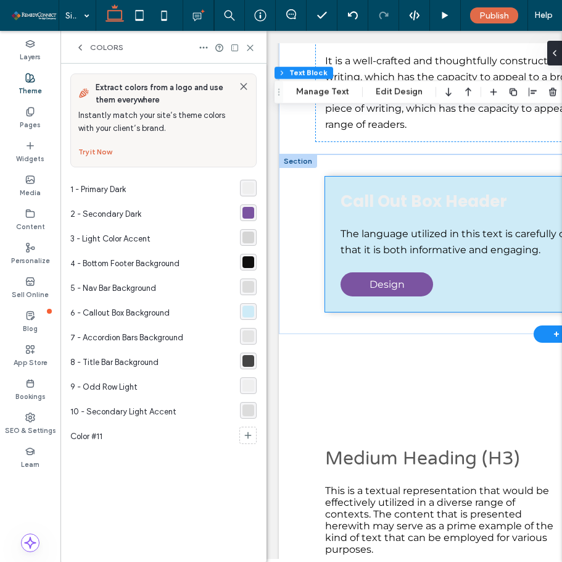
scroll to position [524, 0]
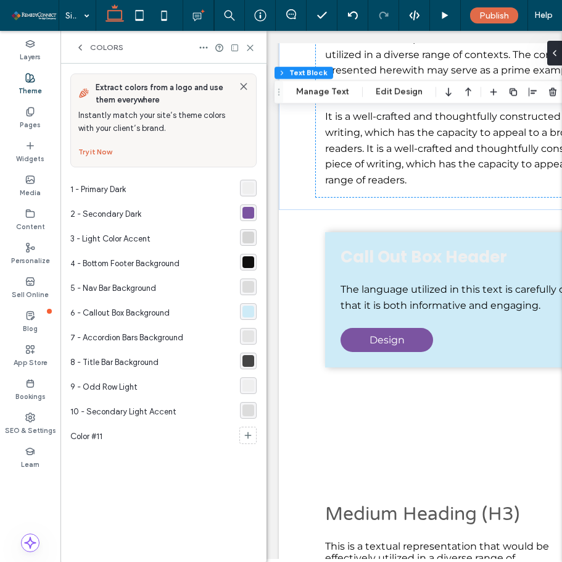
click at [34, 90] on label "Theme" at bounding box center [30, 90] width 23 height 14
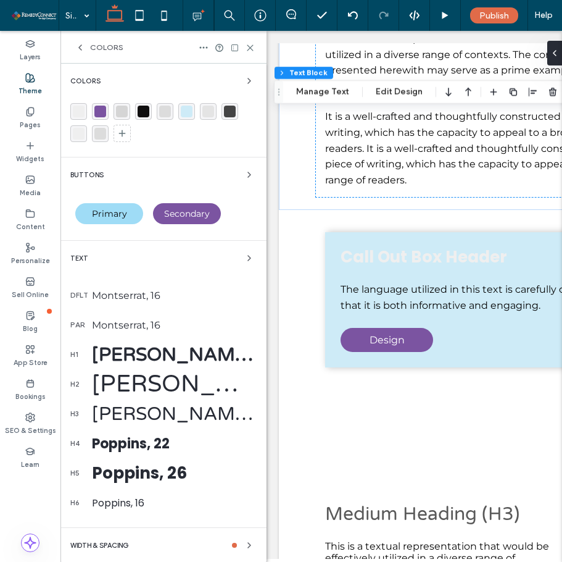
click at [169, 441] on div "Poppins, 22" at bounding box center [174, 443] width 165 height 20
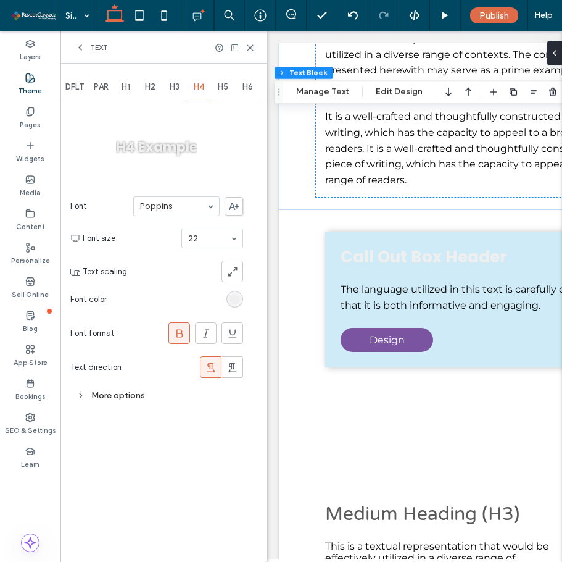
click at [178, 90] on span "H3" at bounding box center [175, 87] width 10 height 10
click at [199, 89] on span "H4" at bounding box center [199, 87] width 10 height 10
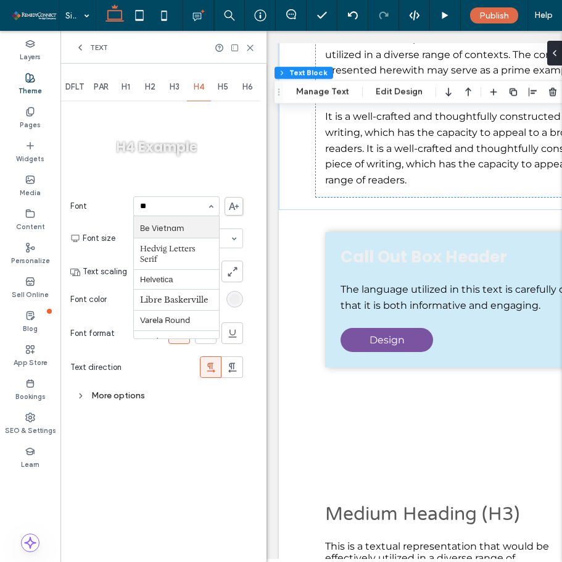
type input "***"
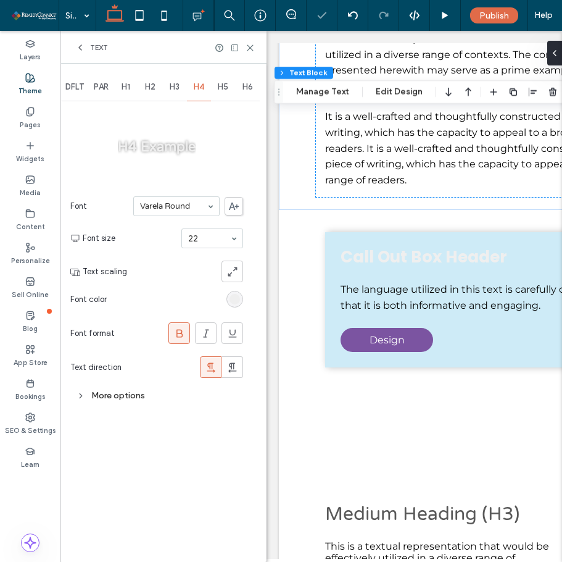
click at [172, 204] on input at bounding box center [173, 206] width 67 height 9
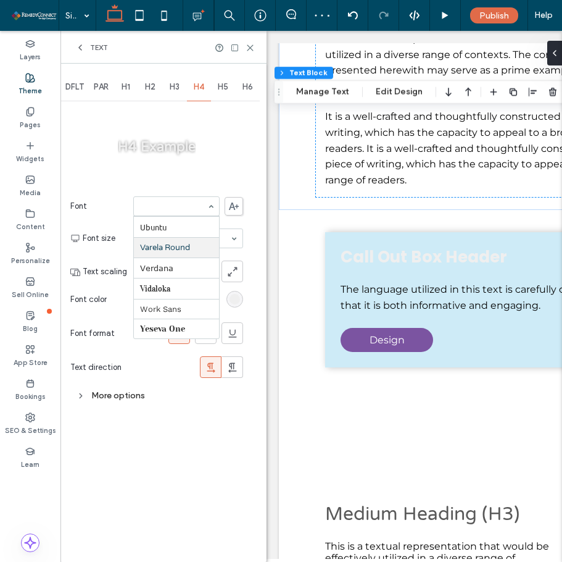
click at [112, 210] on span "Font" at bounding box center [99, 206] width 58 height 12
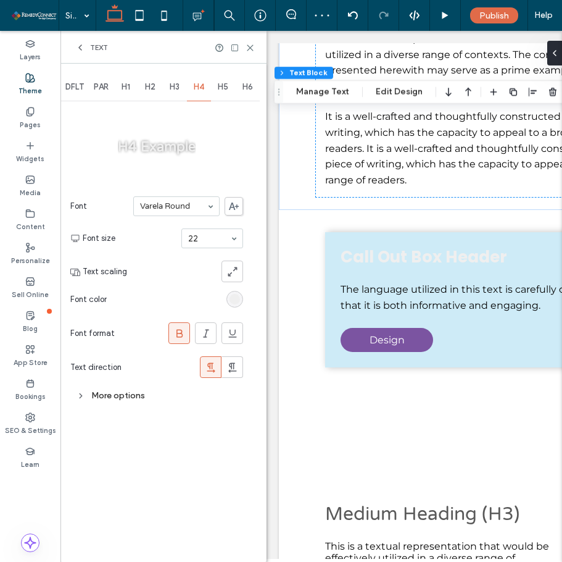
click at [220, 90] on span "H5" at bounding box center [223, 87] width 10 height 10
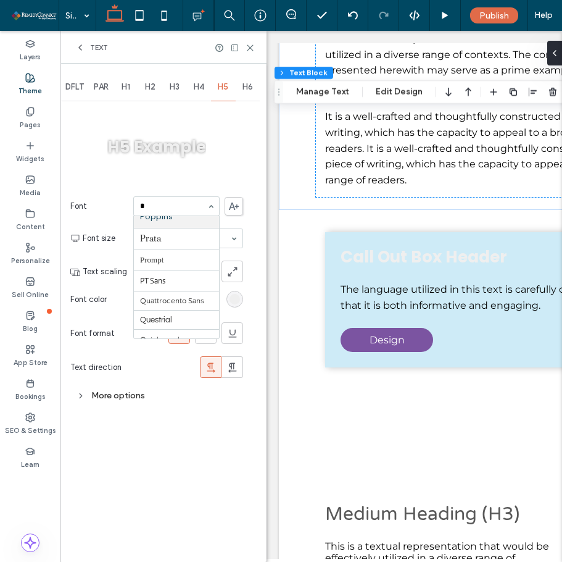
scroll to position [63, 0]
type input "**"
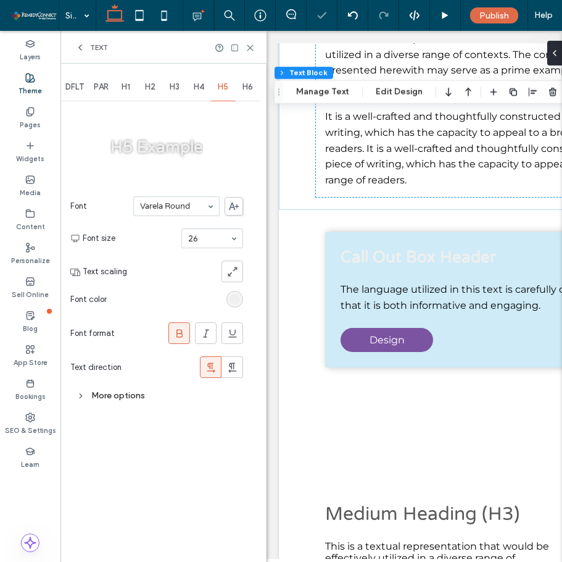
click at [240, 301] on div "rgb(239, 239, 239)" at bounding box center [235, 299] width 17 height 17
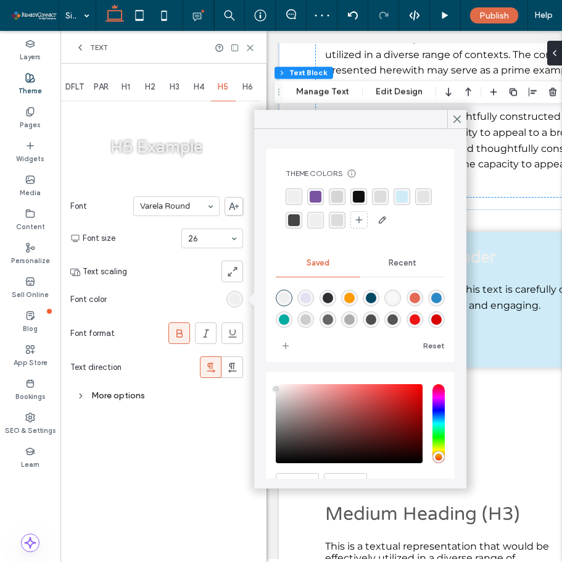
scroll to position [41, 0]
click at [333, 316] on div "rgba(123,84,161,1)" at bounding box center [328, 321] width 10 height 10
type input "*******"
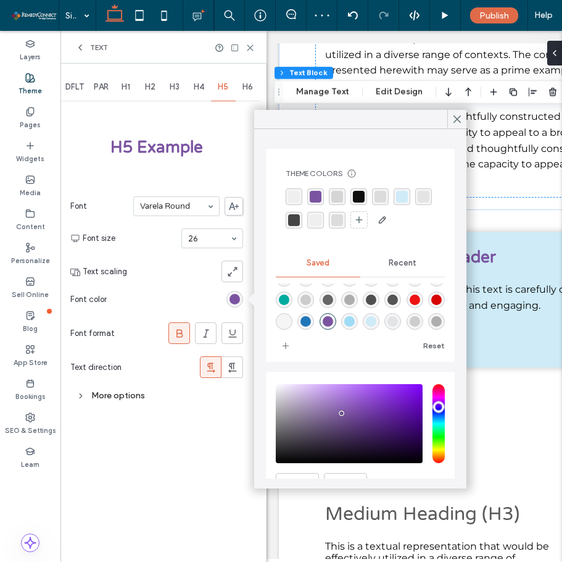
click at [94, 259] on div "Font [PERSON_NAME] Round Font size 26 Text scaling Font color Font format Text …" at bounding box center [156, 287] width 173 height 194
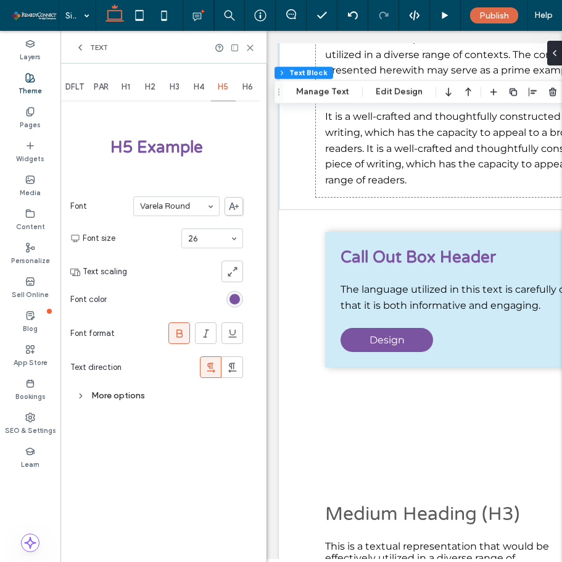
click at [177, 329] on icon at bounding box center [179, 333] width 12 height 12
click at [74, 49] on div "Text" at bounding box center [164, 47] width 206 height 33
click at [78, 44] on icon at bounding box center [80, 48] width 10 height 10
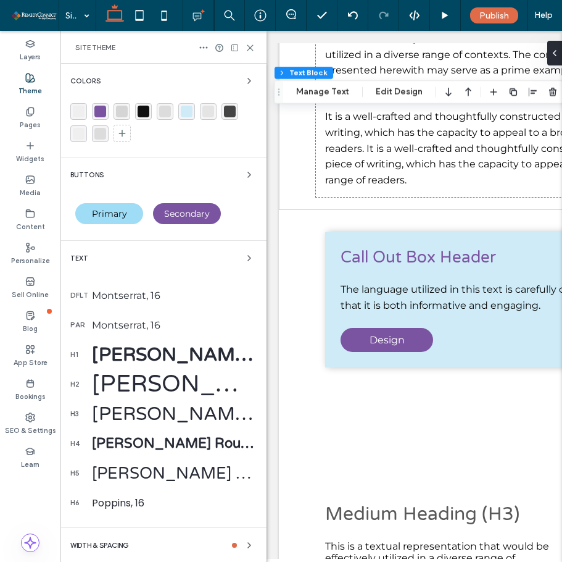
click at [120, 82] on div "Colors" at bounding box center [163, 80] width 186 height 15
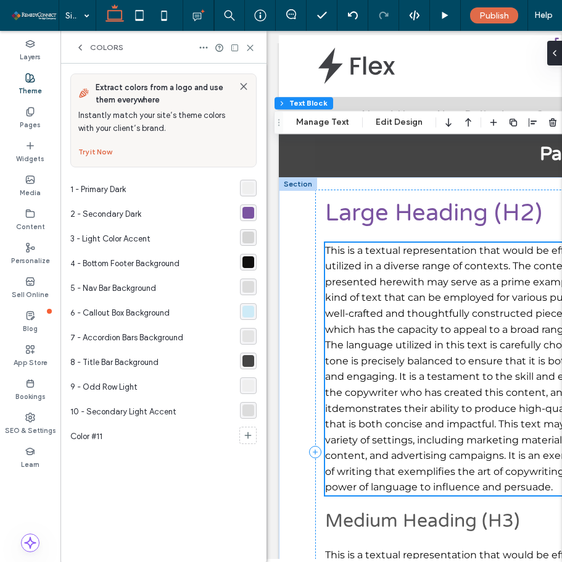
scroll to position [0, 0]
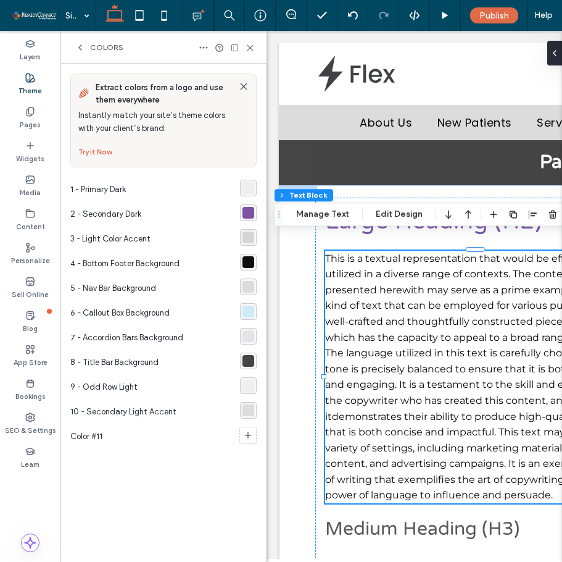
click at [245, 356] on div "rgba(69, 69, 69, 1)" at bounding box center [249, 361] width 12 height 12
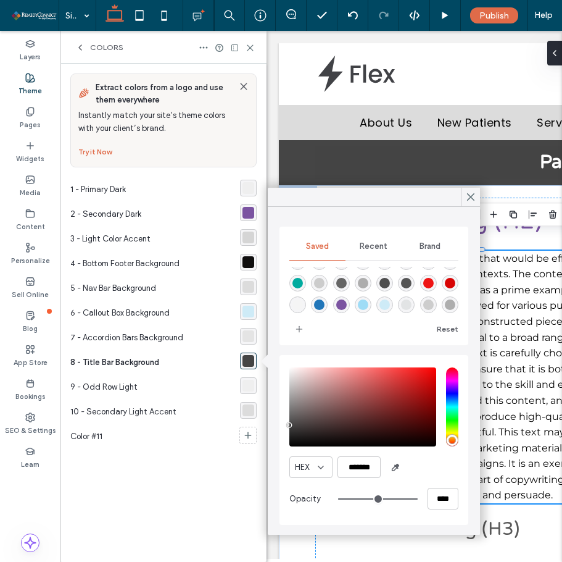
scroll to position [41, 0]
click at [390, 299] on div "rgba(206,235,247,1)" at bounding box center [385, 304] width 10 height 10
type input "*******"
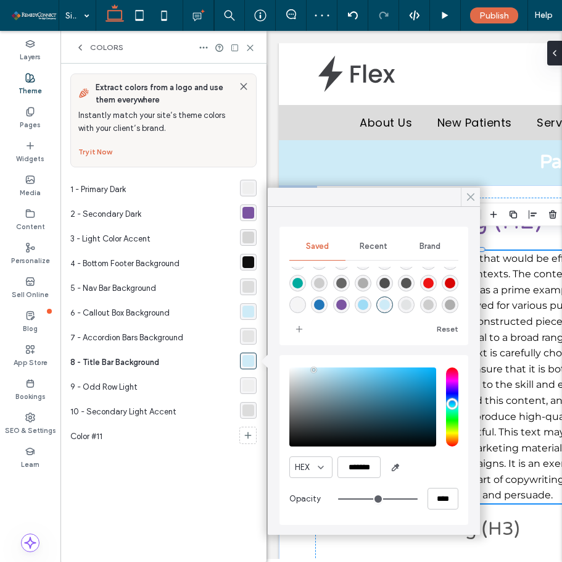
click at [469, 199] on use at bounding box center [471, 197] width 6 height 7
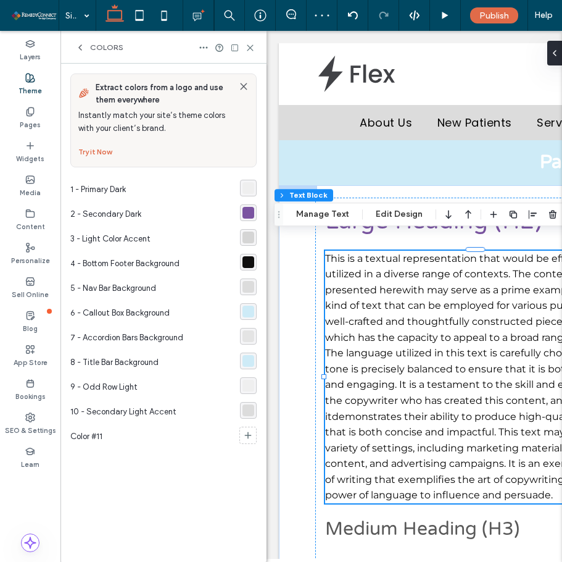
click at [90, 45] on div "Colors" at bounding box center [99, 48] width 48 height 10
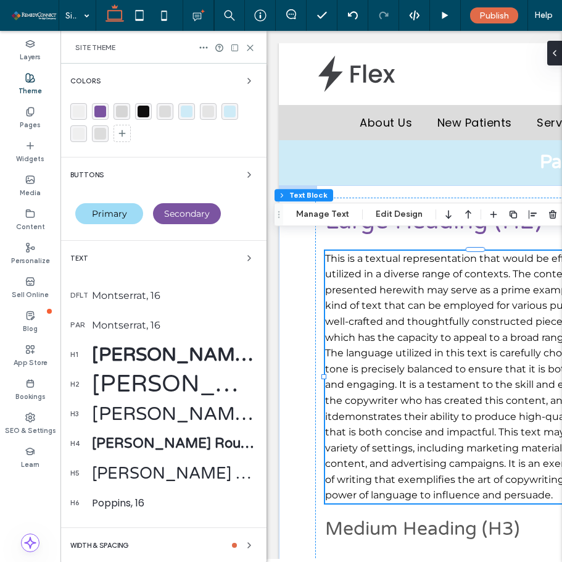
click at [204, 352] on div "[PERSON_NAME] Round, 30" at bounding box center [174, 354] width 165 height 23
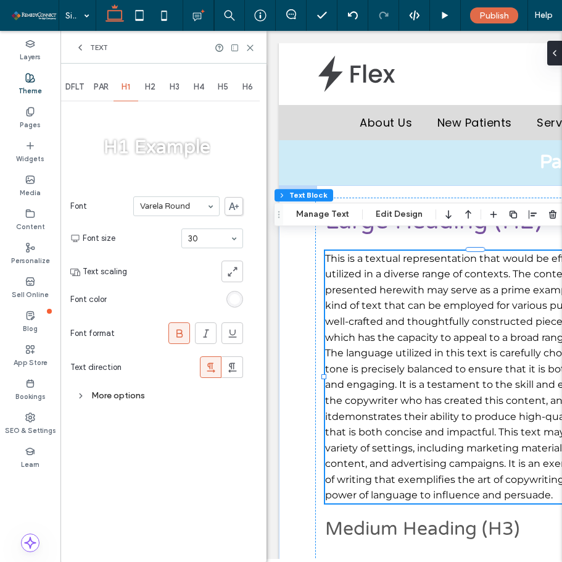
click at [147, 90] on span "H2" at bounding box center [150, 87] width 10 height 10
click at [120, 86] on div "H1" at bounding box center [126, 86] width 25 height 27
click at [241, 301] on div "rgb(255, 255, 255)" at bounding box center [235, 299] width 17 height 17
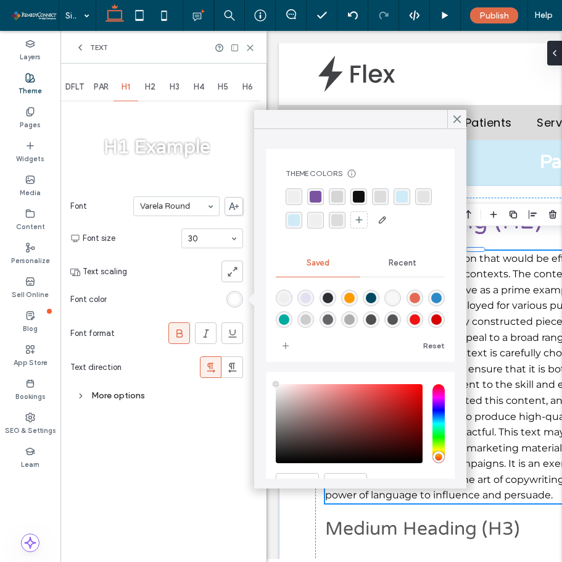
click at [388, 256] on div "Recent" at bounding box center [403, 262] width 85 height 27
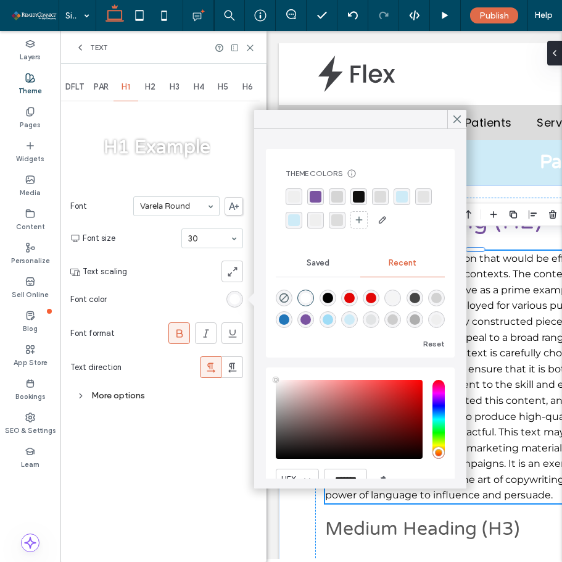
click at [333, 257] on div "Saved" at bounding box center [318, 262] width 85 height 27
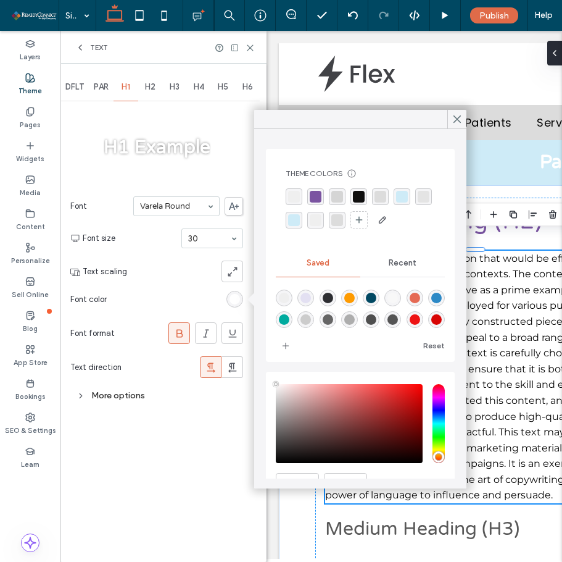
click at [327, 295] on div "rgba(45,46,50,1)" at bounding box center [328, 298] width 10 height 10
type input "*******"
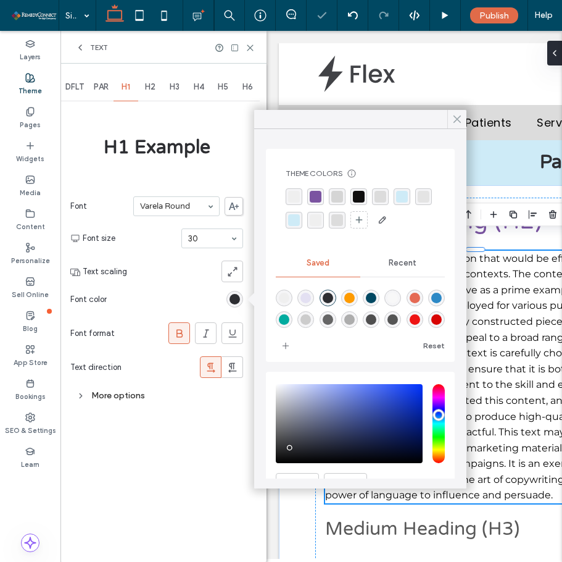
click at [454, 114] on icon at bounding box center [457, 119] width 11 height 11
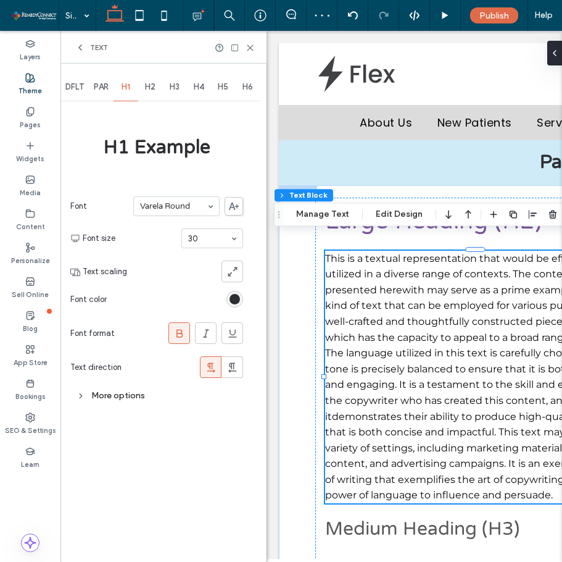
click at [186, 338] on div at bounding box center [179, 333] width 20 height 20
click at [79, 50] on icon at bounding box center [80, 48] width 10 height 10
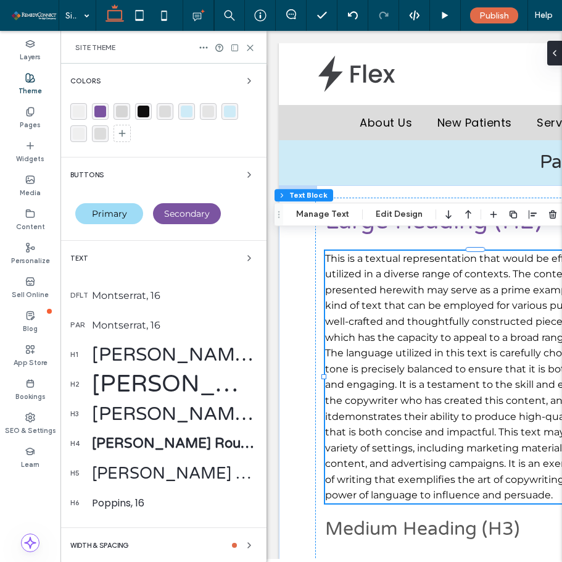
click at [152, 66] on div "Colors Buttons Primary Secondary Text dflt Montserrat, 16 par [PERSON_NAME], 16…" at bounding box center [164, 349] width 206 height 570
click at [149, 72] on div "Colors Buttons Primary Secondary Text dflt Montserrat, 16 par [PERSON_NAME], 16…" at bounding box center [164, 349] width 206 height 570
click at [149, 80] on div "Colors" at bounding box center [163, 80] width 186 height 15
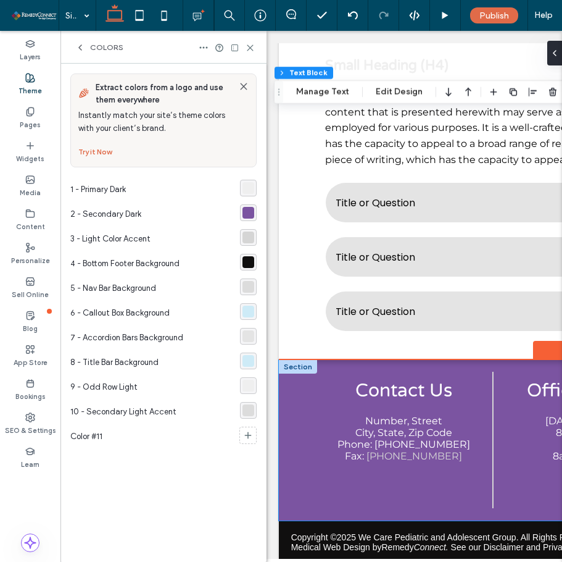
scroll to position [1547, 0]
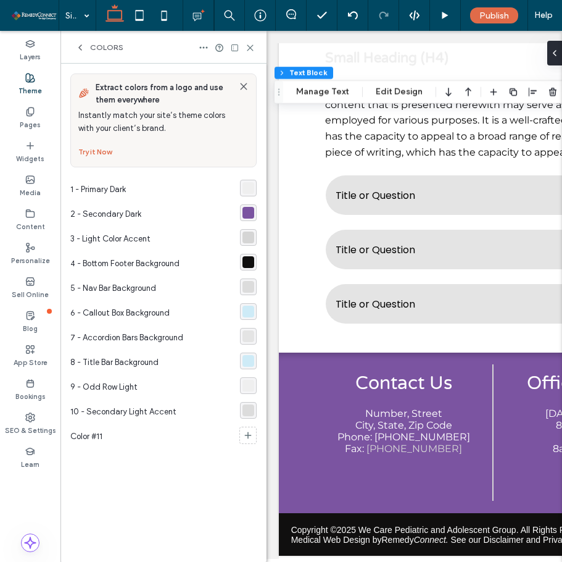
click at [246, 217] on div "rgba(123,84,161,1)" at bounding box center [249, 213] width 12 height 12
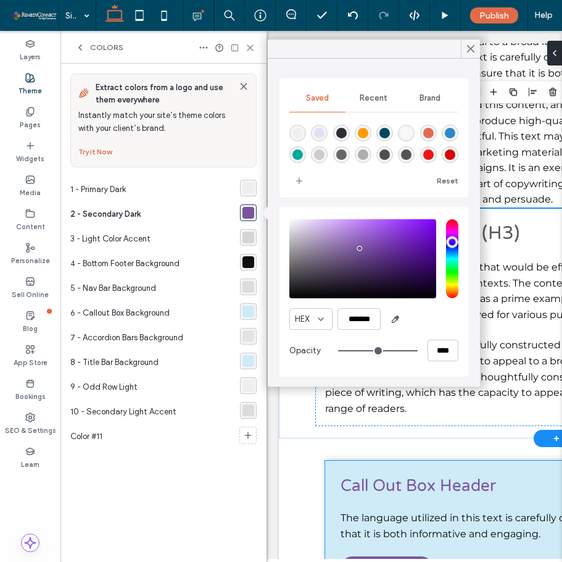
scroll to position [188, 0]
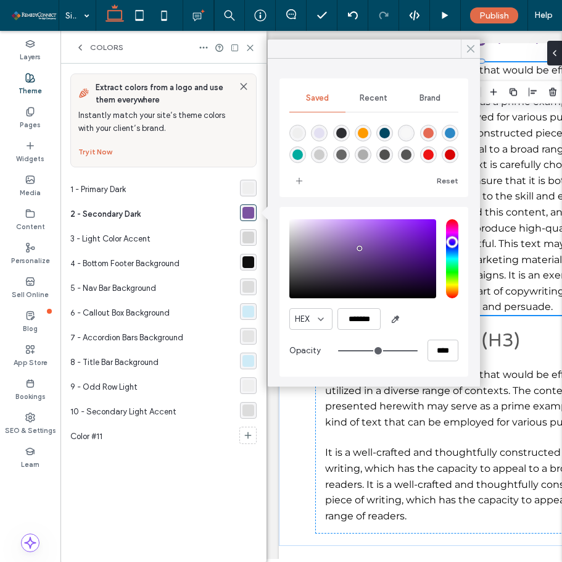
click at [467, 49] on icon at bounding box center [471, 48] width 11 height 11
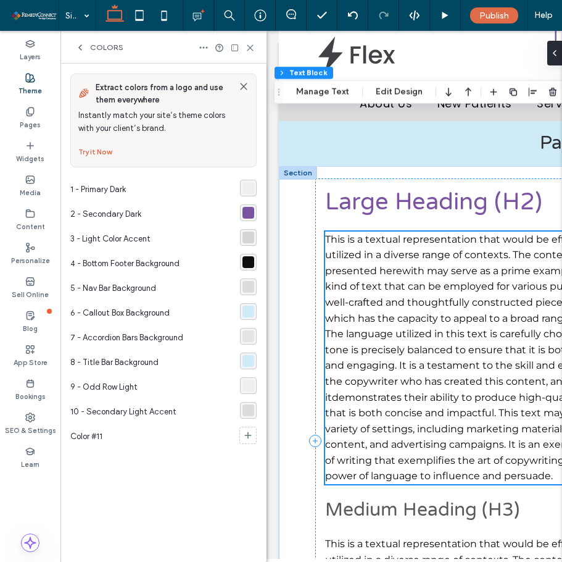
scroll to position [0, 0]
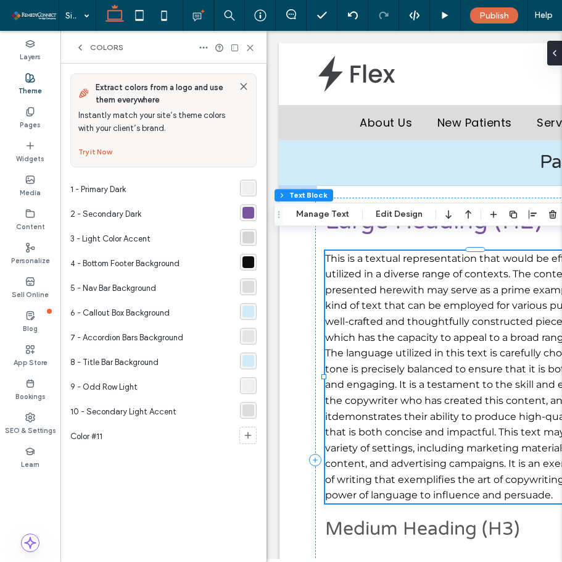
click at [490, 318] on span "This is a textual representation that would be effectively utilized in a divers…" at bounding box center [478, 377] width 306 height 249
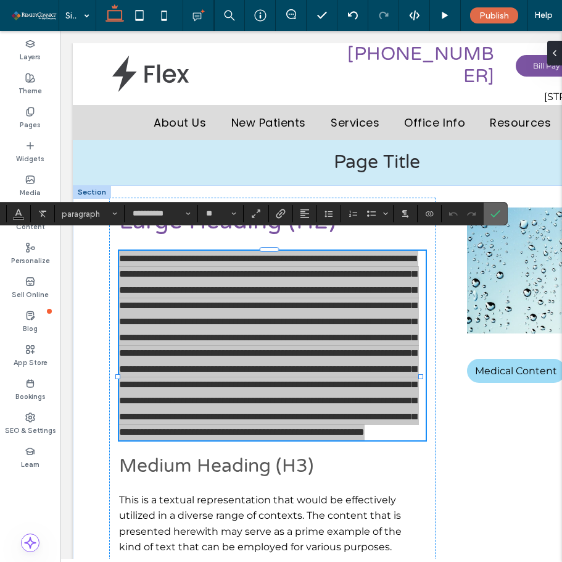
click at [500, 213] on icon "Confirm" at bounding box center [496, 214] width 10 height 10
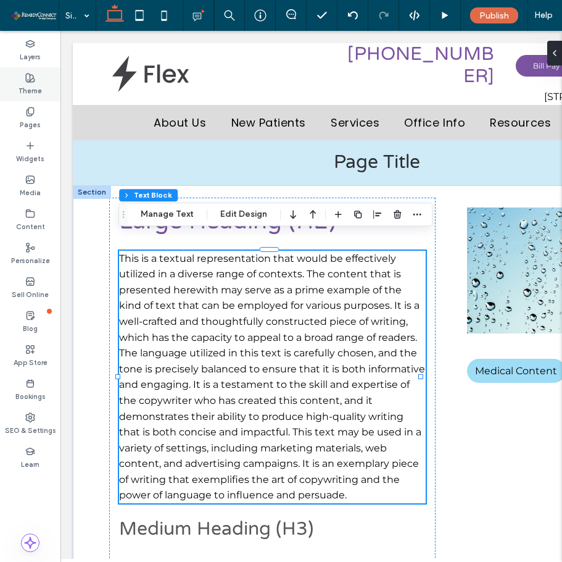
click at [26, 87] on label "Theme" at bounding box center [30, 90] width 23 height 14
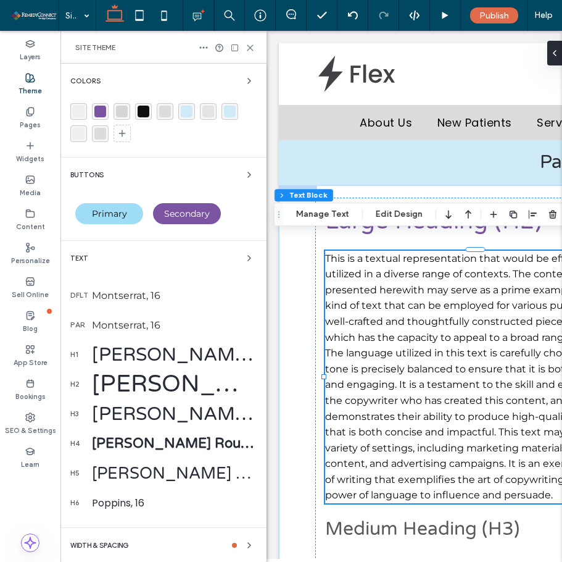
click at [110, 85] on div "Colors" at bounding box center [163, 80] width 186 height 15
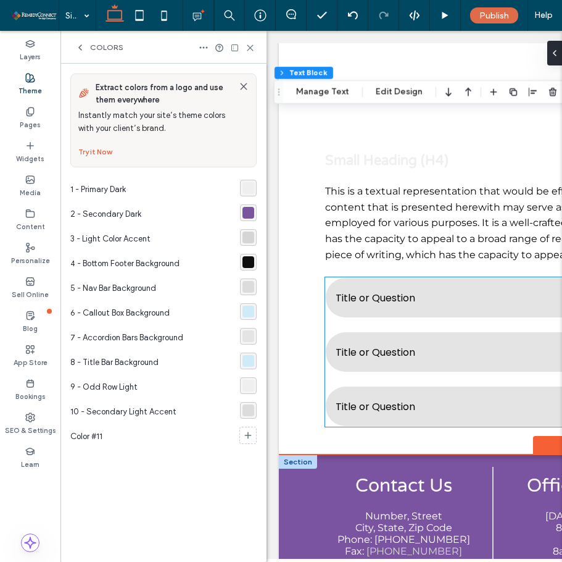
scroll to position [1547, 0]
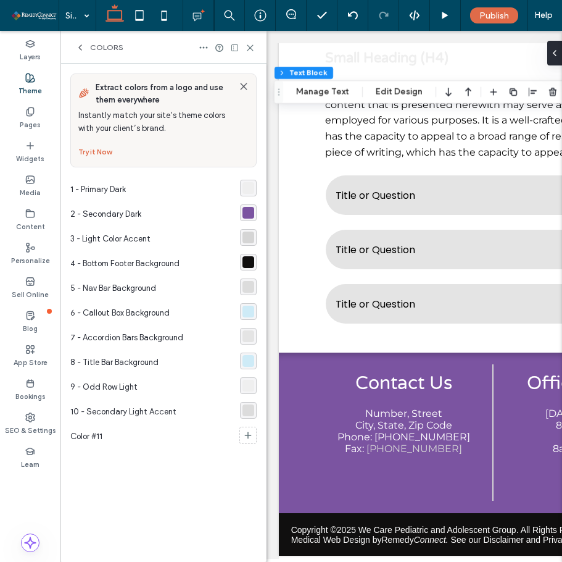
click at [248, 264] on div "rgba(16, 15, 15, 1)" at bounding box center [249, 262] width 12 height 12
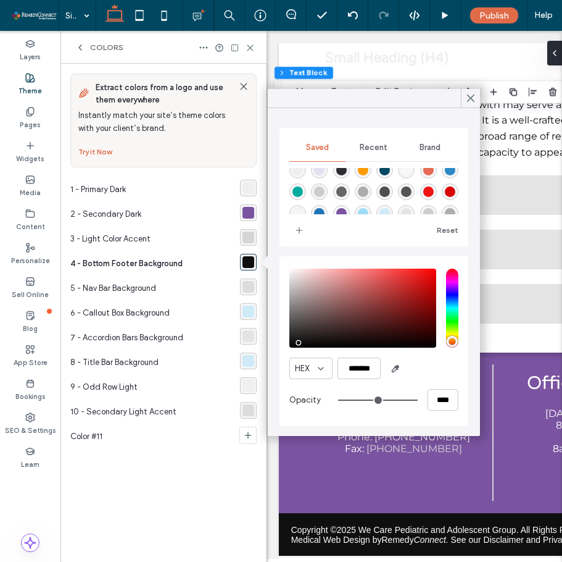
scroll to position [41, 0]
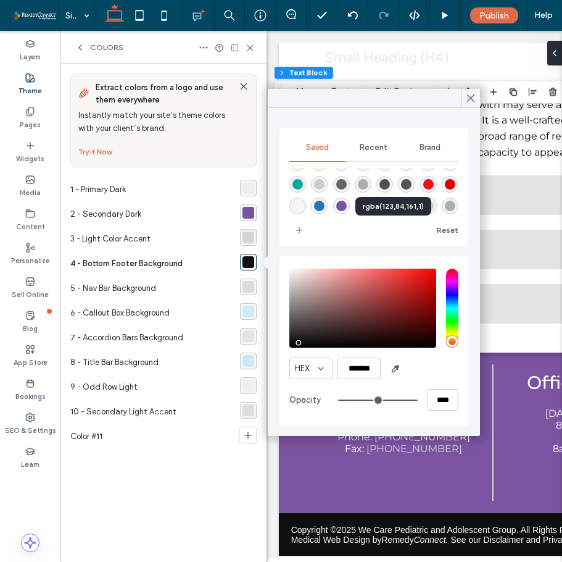
click at [347, 201] on div "rgba(123,84,161,1)" at bounding box center [342, 206] width 10 height 10
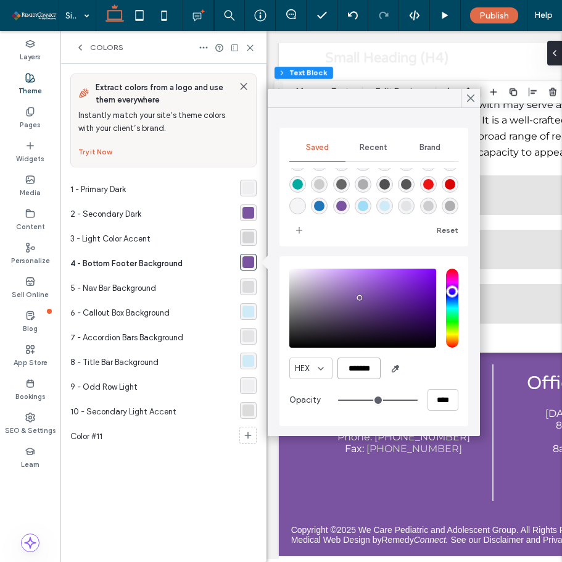
click at [372, 366] on input "*******" at bounding box center [359, 368] width 43 height 22
paste input "color picker textbox"
type input "*******"
click at [418, 366] on div "HEX *******" at bounding box center [374, 368] width 169 height 22
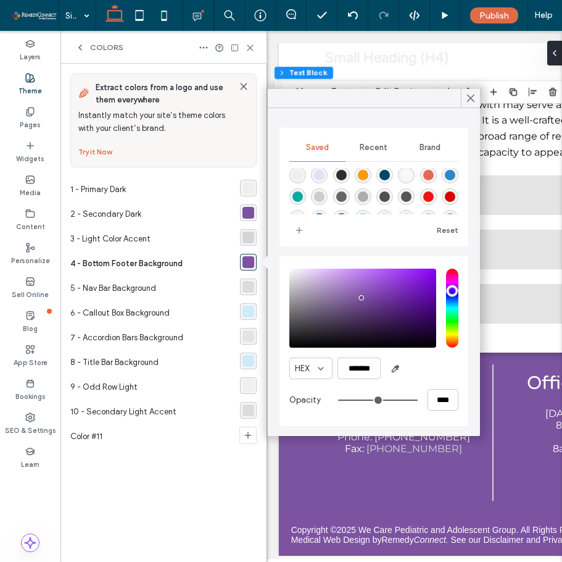
scroll to position [0, 0]
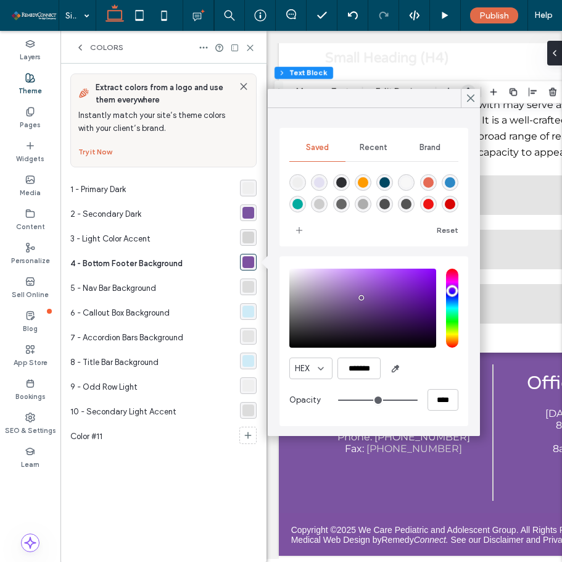
click at [469, 99] on icon at bounding box center [471, 98] width 11 height 11
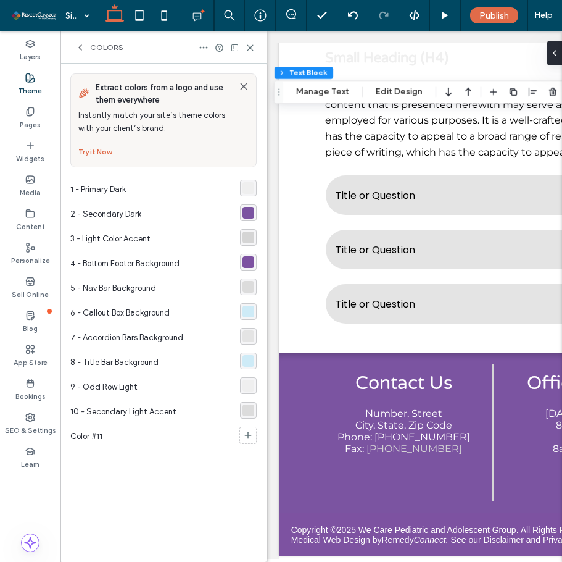
click at [245, 266] on div "rgba(125, 82, 161, 1)" at bounding box center [249, 262] width 12 height 12
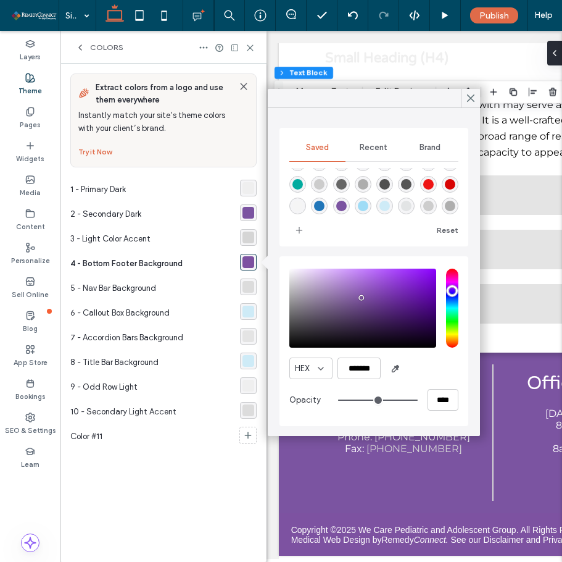
scroll to position [41, 0]
click at [299, 227] on icon "add color" at bounding box center [300, 230] width 10 height 10
click at [422, 213] on div at bounding box center [374, 191] width 169 height 46
click at [347, 185] on div "rgba(123,84,161,1)" at bounding box center [342, 184] width 10 height 10
click at [306, 203] on div "rgba(125,82,161,1)" at bounding box center [298, 206] width 17 height 17
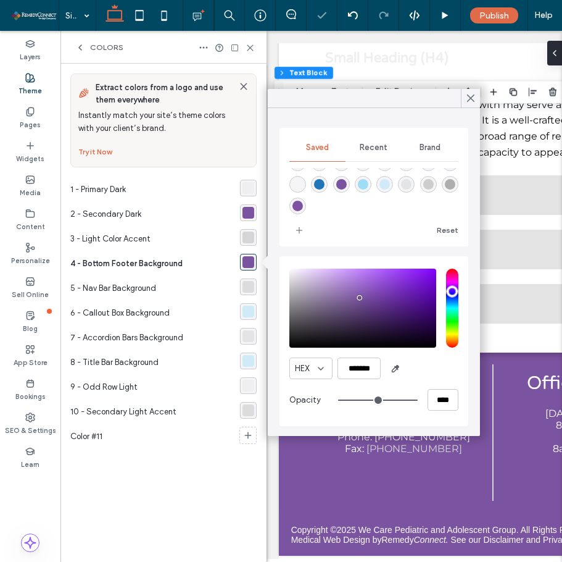
type input "*******"
click at [471, 100] on icon at bounding box center [471, 98] width 11 height 11
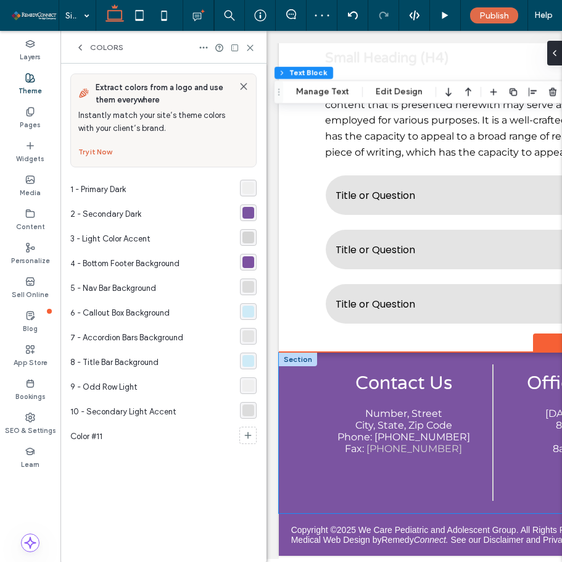
drag, startPoint x: 298, startPoint y: 467, endPoint x: 350, endPoint y: 458, distance: 52.8
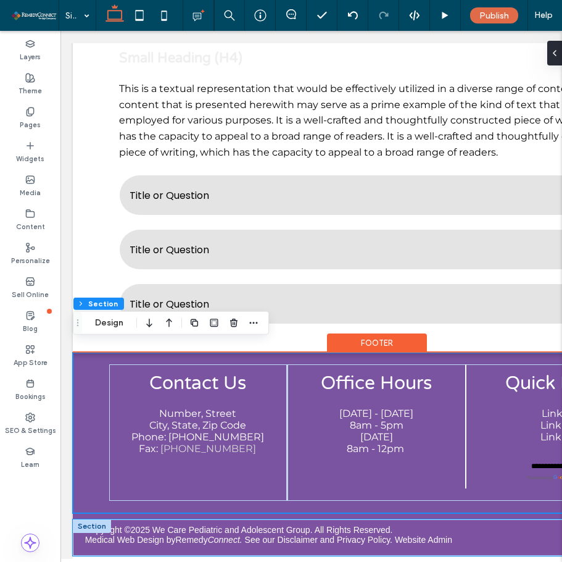
click at [512, 519] on div "Copyright © 2025 We Care Pediatric and Adolescent Group . All Rights Reserved. …" at bounding box center [377, 537] width 608 height 37
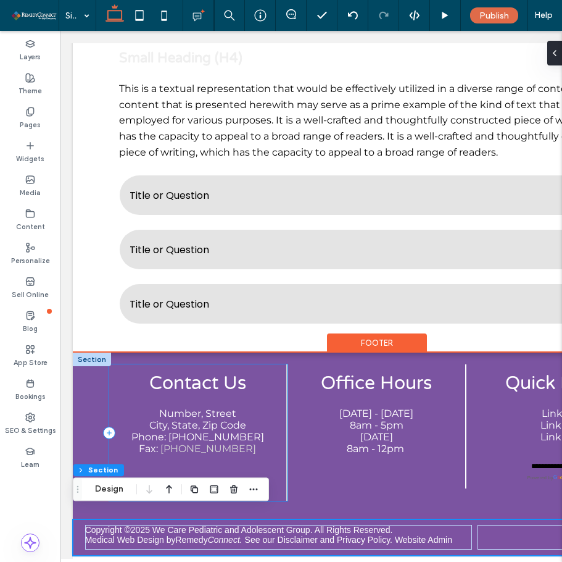
click at [99, 387] on div "**********" at bounding box center [377, 433] width 608 height 161
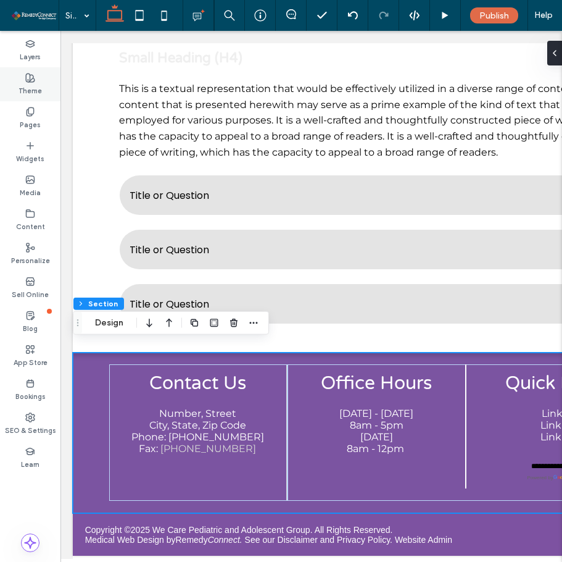
click at [35, 85] on label "Theme" at bounding box center [30, 90] width 23 height 14
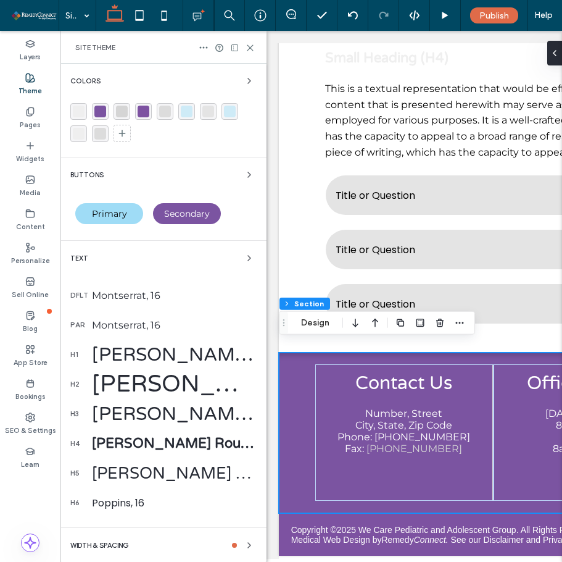
click at [161, 71] on div "Colors Buttons Primary Secondary Text dflt Montserrat, 16 par [PERSON_NAME], 16…" at bounding box center [164, 349] width 206 height 570
click at [161, 76] on div "Colors" at bounding box center [163, 80] width 186 height 15
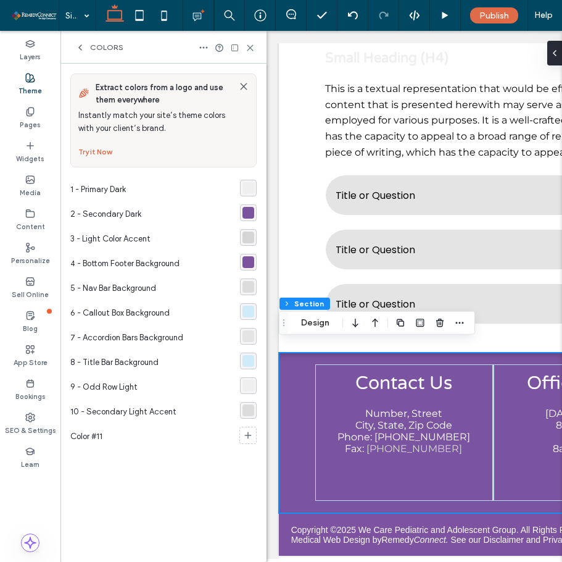
click at [252, 217] on div "rgba(123,84,161,1)" at bounding box center [249, 213] width 12 height 12
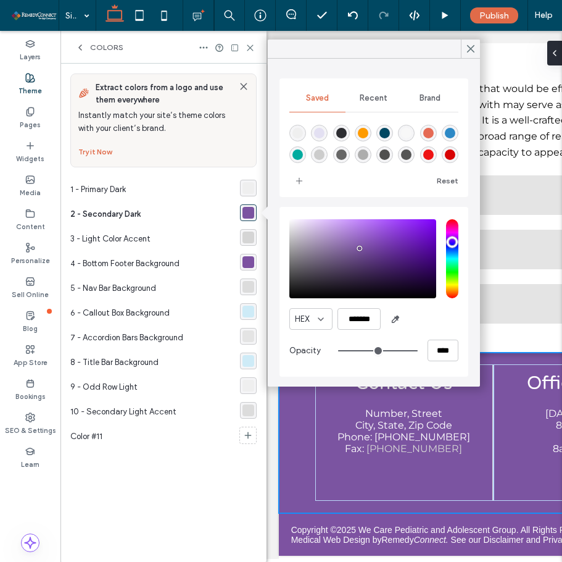
click at [248, 232] on div "rgba(213, 213, 213, 1)" at bounding box center [249, 238] width 12 height 12
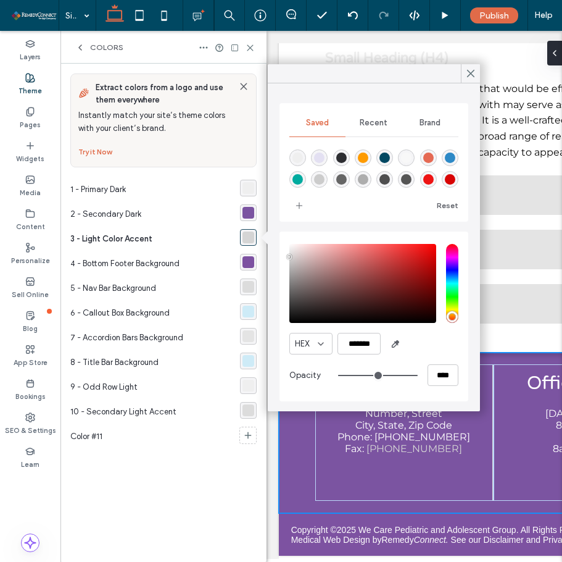
click at [246, 212] on div "rgba(123,84,161,1)" at bounding box center [249, 213] width 12 height 12
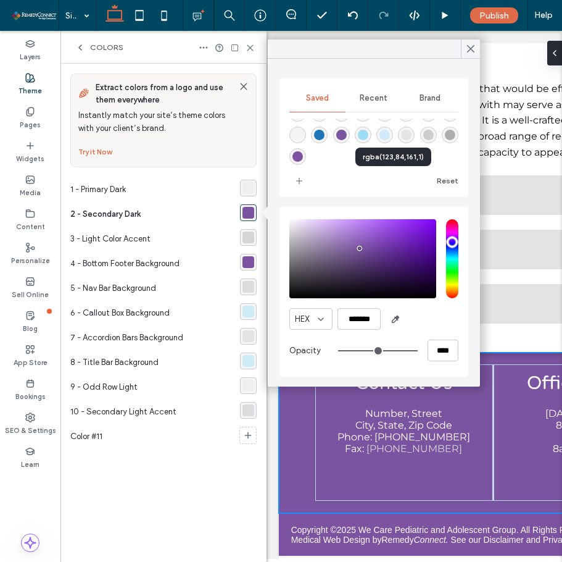
click at [347, 138] on div "rgba(123,84,161,1)" at bounding box center [342, 135] width 10 height 10
click at [369, 138] on div "rgba(159,220,246,1)" at bounding box center [363, 135] width 10 height 10
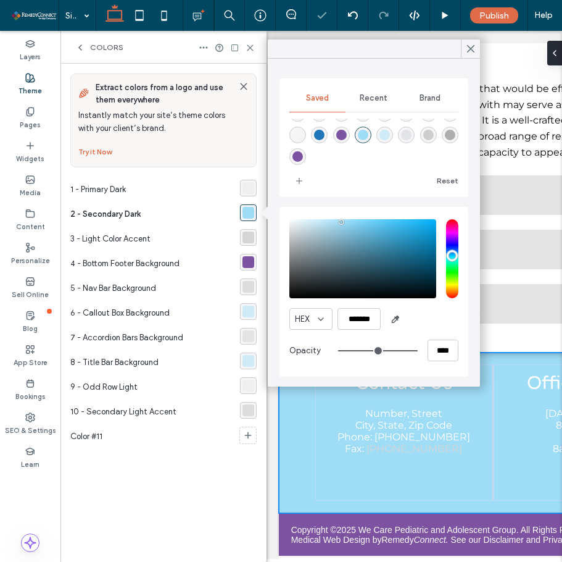
click at [347, 136] on div "rgba(123,84,161,1)" at bounding box center [342, 135] width 10 height 10
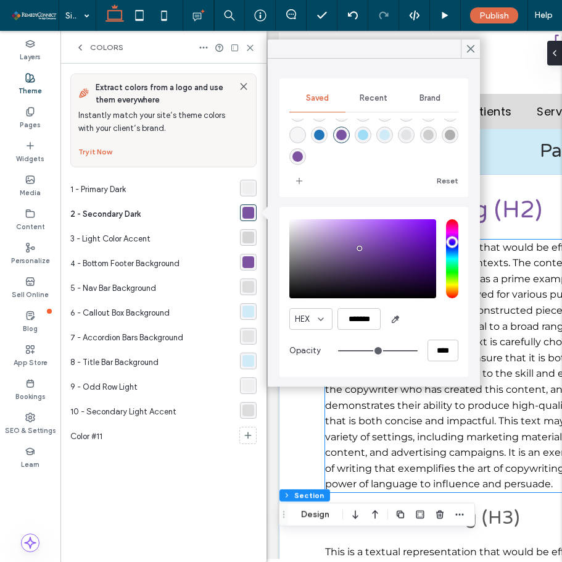
scroll to position [0, 0]
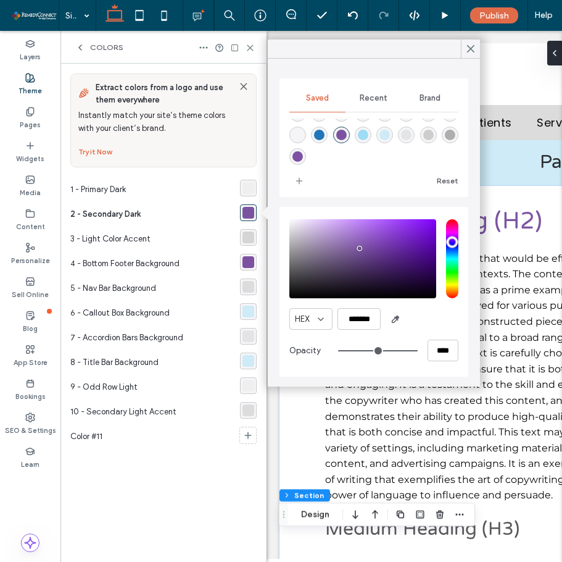
click at [372, 132] on div "rgba(159,220,246,1)" at bounding box center [363, 135] width 17 height 17
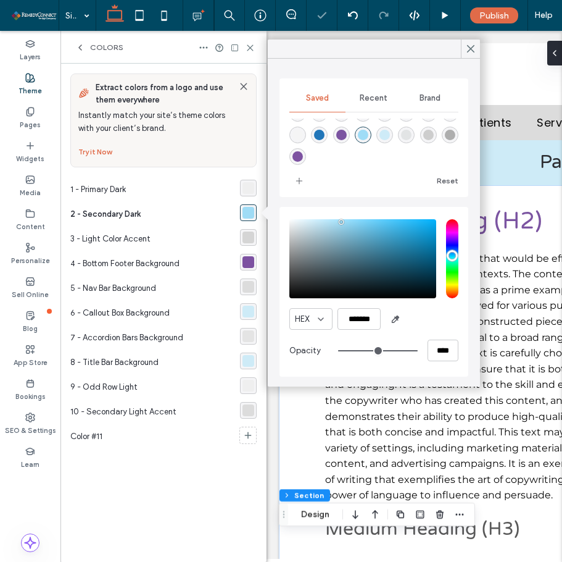
click at [347, 132] on div "rgba(123,84,161,1)" at bounding box center [342, 135] width 10 height 10
type input "*******"
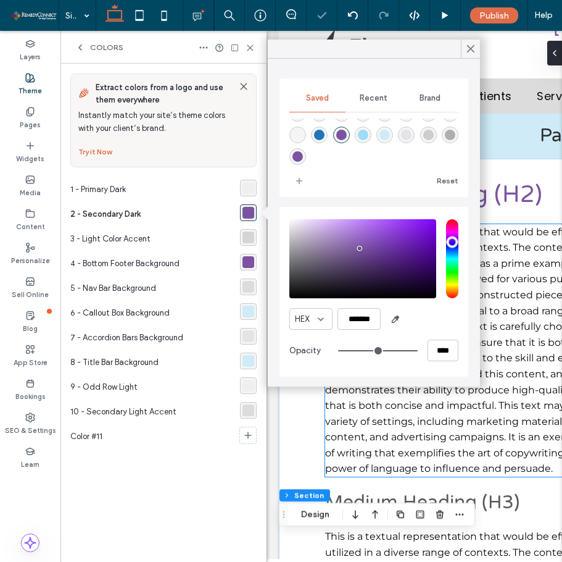
scroll to position [185, 0]
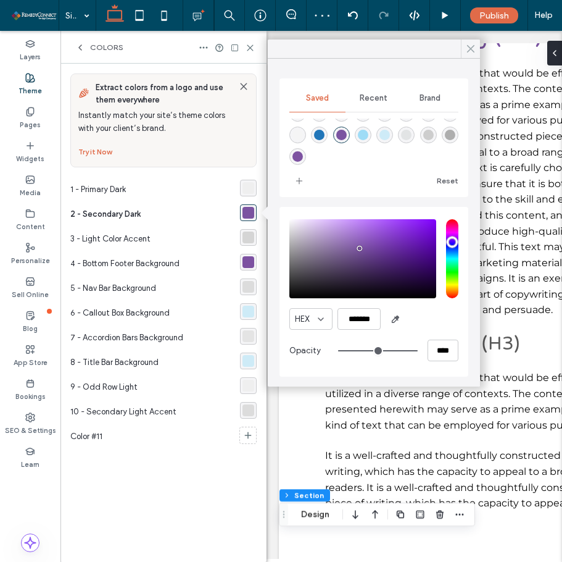
click at [468, 46] on use at bounding box center [471, 49] width 6 height 7
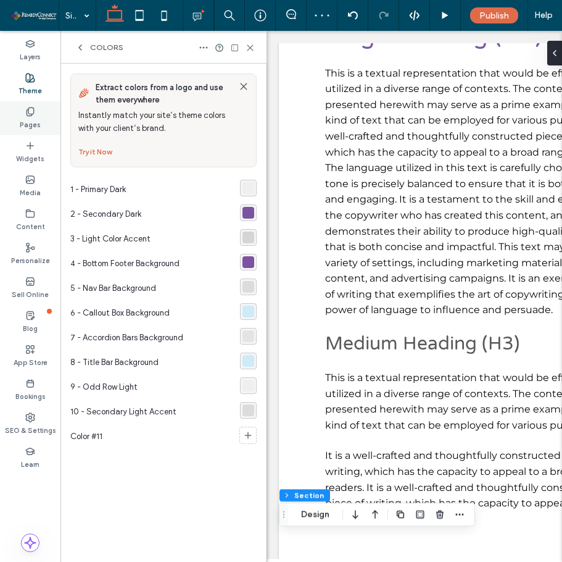
click at [17, 117] on div "Pages" at bounding box center [30, 118] width 61 height 34
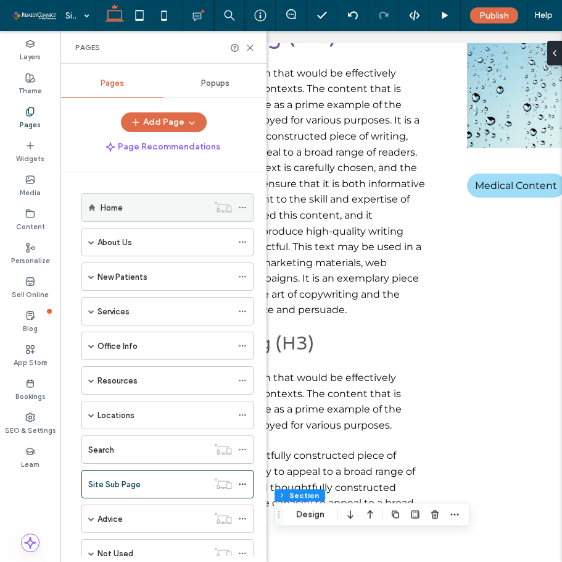
click at [129, 216] on div "Home" at bounding box center [154, 207] width 107 height 27
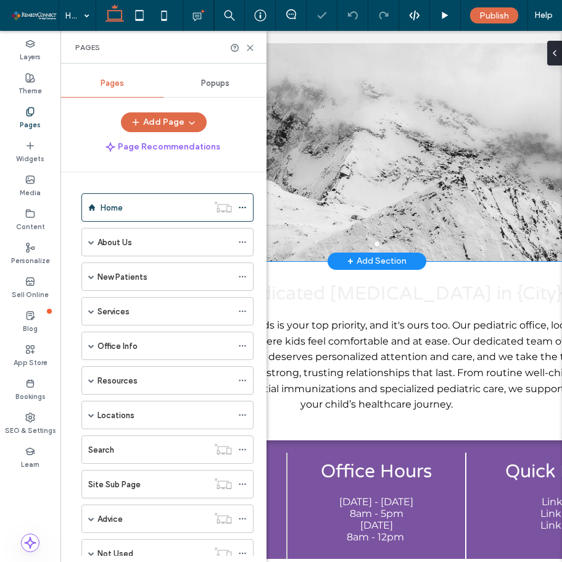
select select "Language Translate Widget"
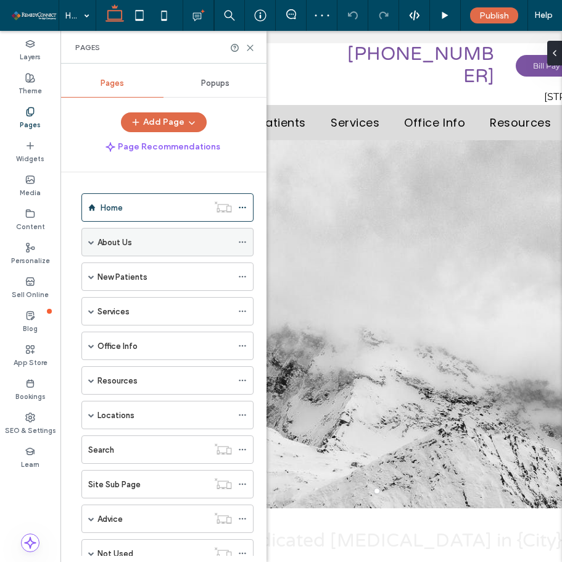
click at [132, 238] on label "About Us" at bounding box center [115, 243] width 35 height 22
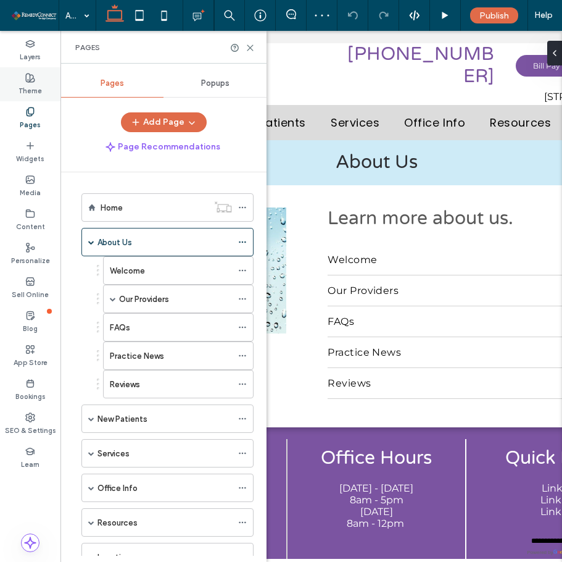
click at [40, 83] on label "Theme" at bounding box center [30, 90] width 23 height 14
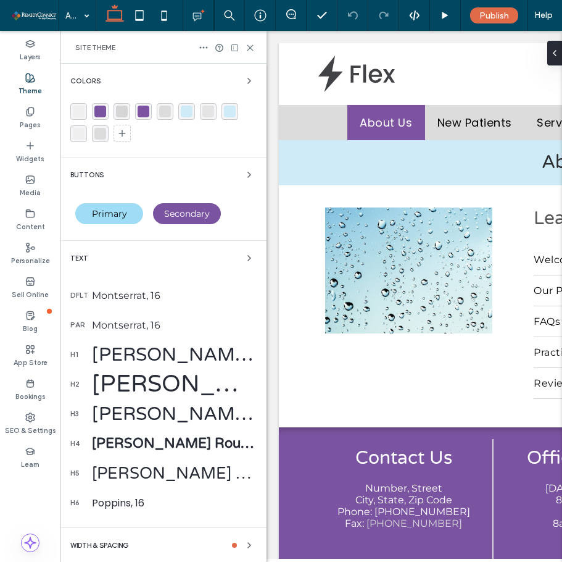
click at [129, 82] on div "Colors" at bounding box center [163, 80] width 186 height 15
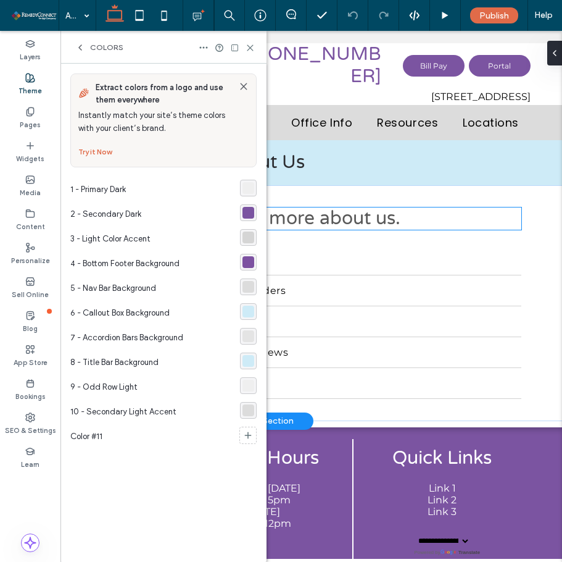
scroll to position [0, 337]
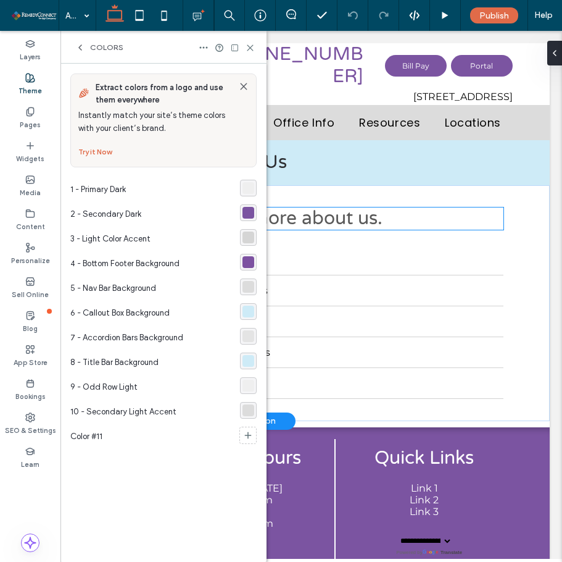
drag, startPoint x: 146, startPoint y: 218, endPoint x: 516, endPoint y: 191, distance: 370.8
click at [243, 215] on div "rgba(123,84,161,1)" at bounding box center [249, 213] width 12 height 12
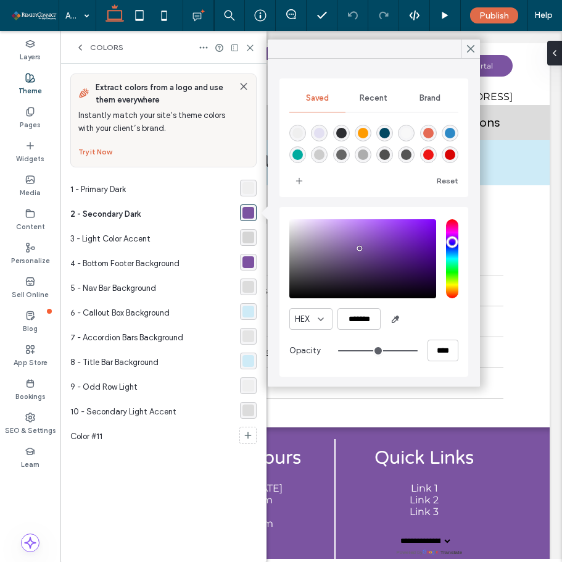
click at [303, 154] on div "rgba(1,171,159,1)" at bounding box center [298, 154] width 10 height 10
type input "*******"
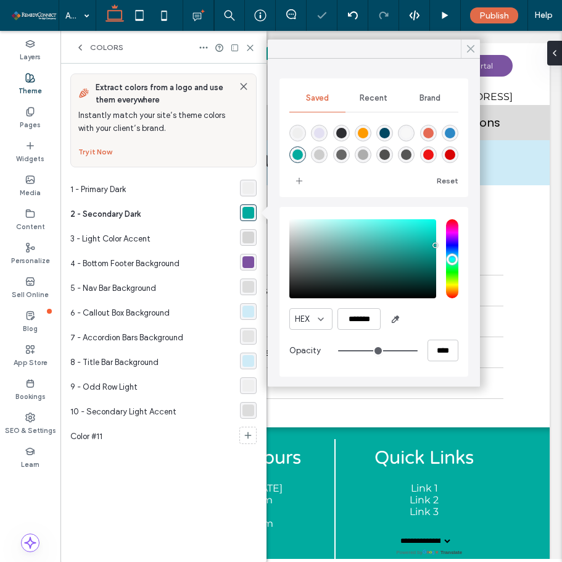
click at [472, 45] on icon at bounding box center [471, 48] width 11 height 11
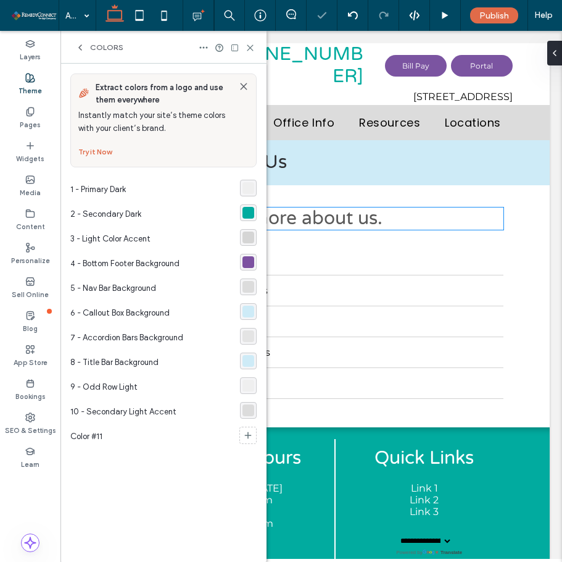
click at [253, 218] on div "rgba(1,171,159,1)" at bounding box center [249, 213] width 12 height 12
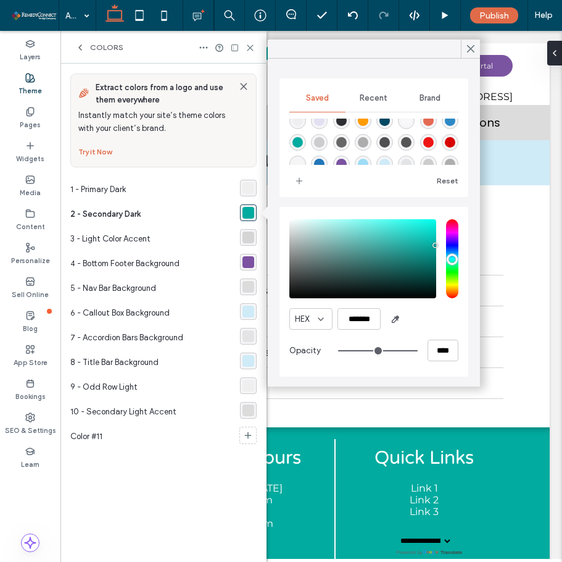
scroll to position [41, 0]
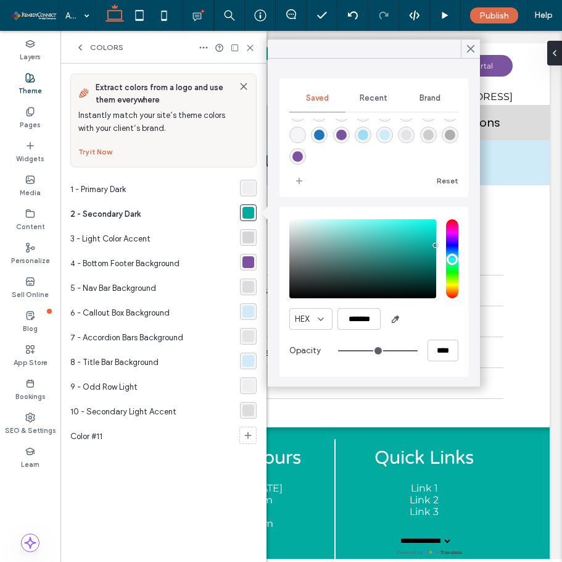
click at [347, 138] on div "rgba(123,84,161,1)" at bounding box center [342, 135] width 10 height 10
type input "*******"
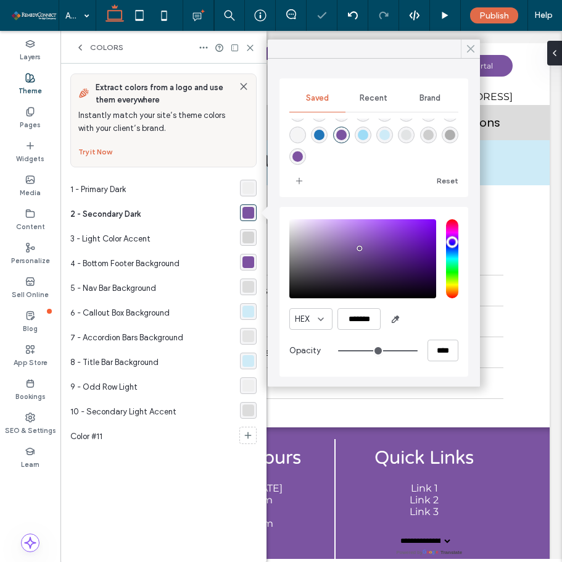
click at [472, 42] on span at bounding box center [471, 49] width 11 height 19
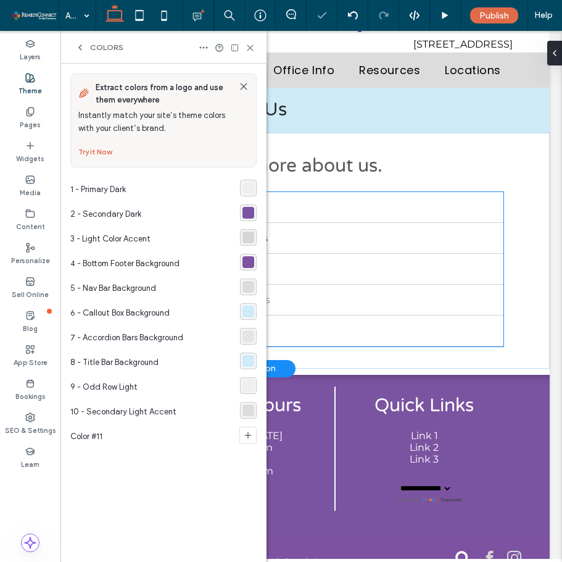
scroll to position [68, 0]
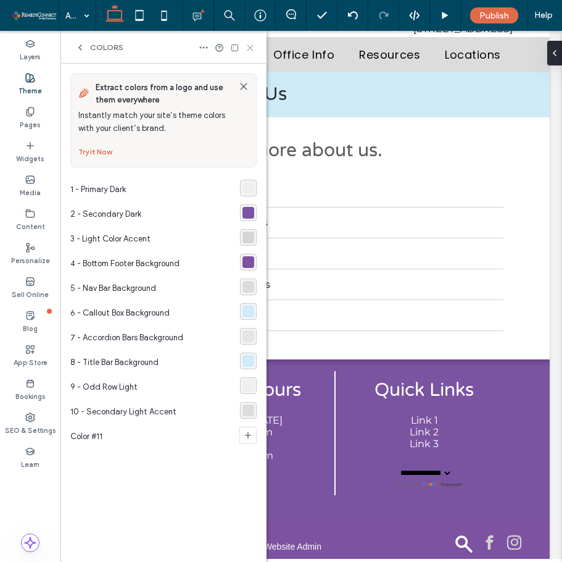
click at [251, 50] on icon at bounding box center [250, 47] width 9 height 9
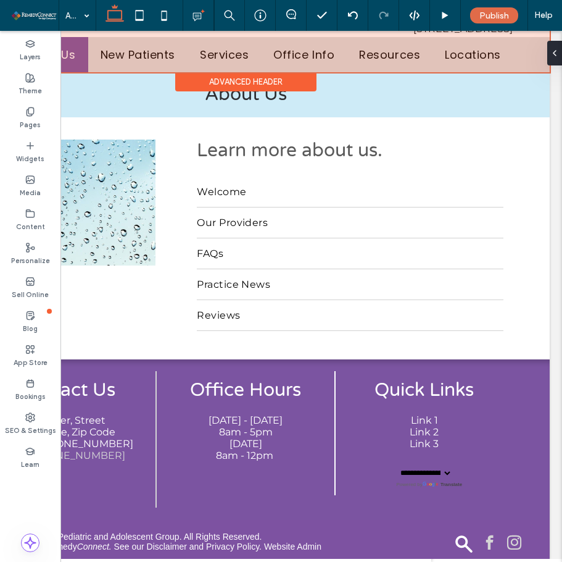
scroll to position [0, 131]
